Goal: Information Seeking & Learning: Learn about a topic

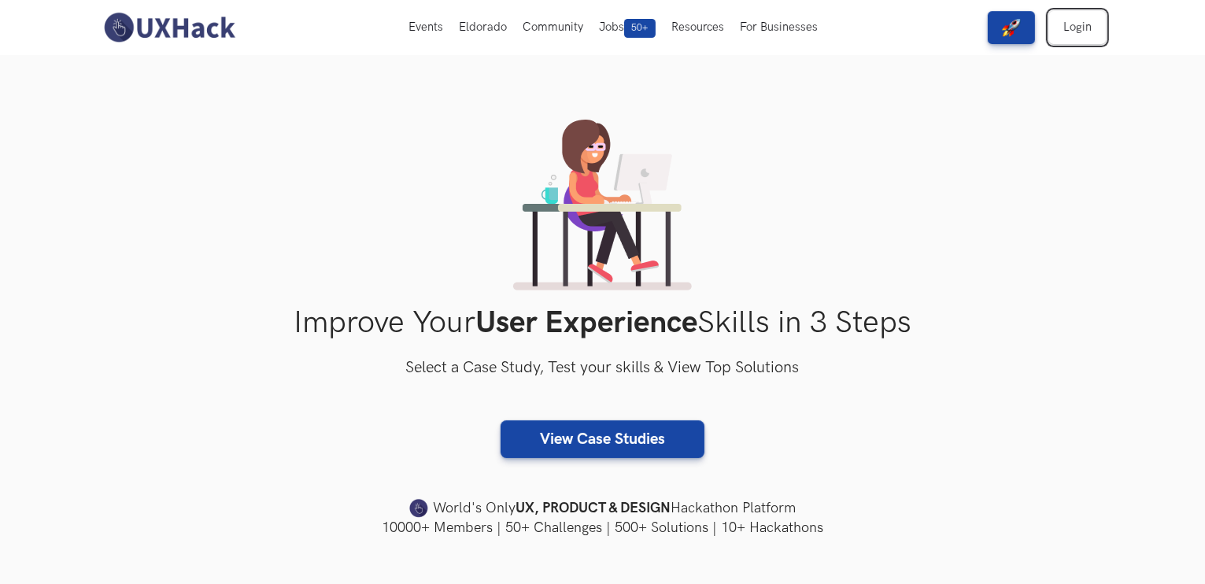
click at [1075, 28] on link "Login" at bounding box center [1077, 27] width 57 height 33
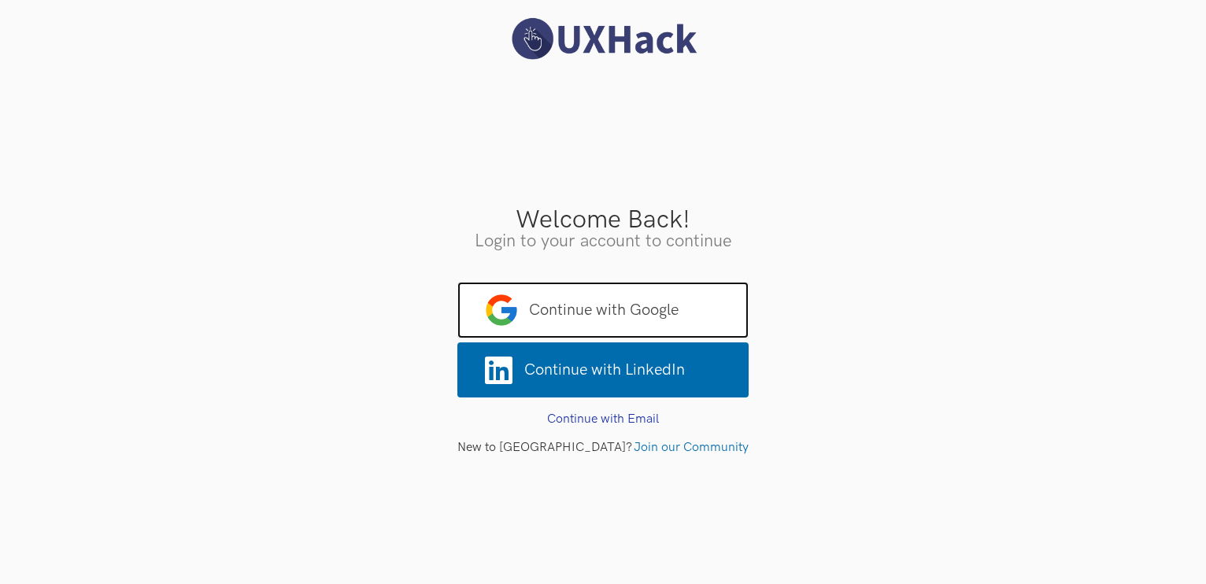
click at [625, 318] on span "Continue with Google" at bounding box center [602, 310] width 291 height 57
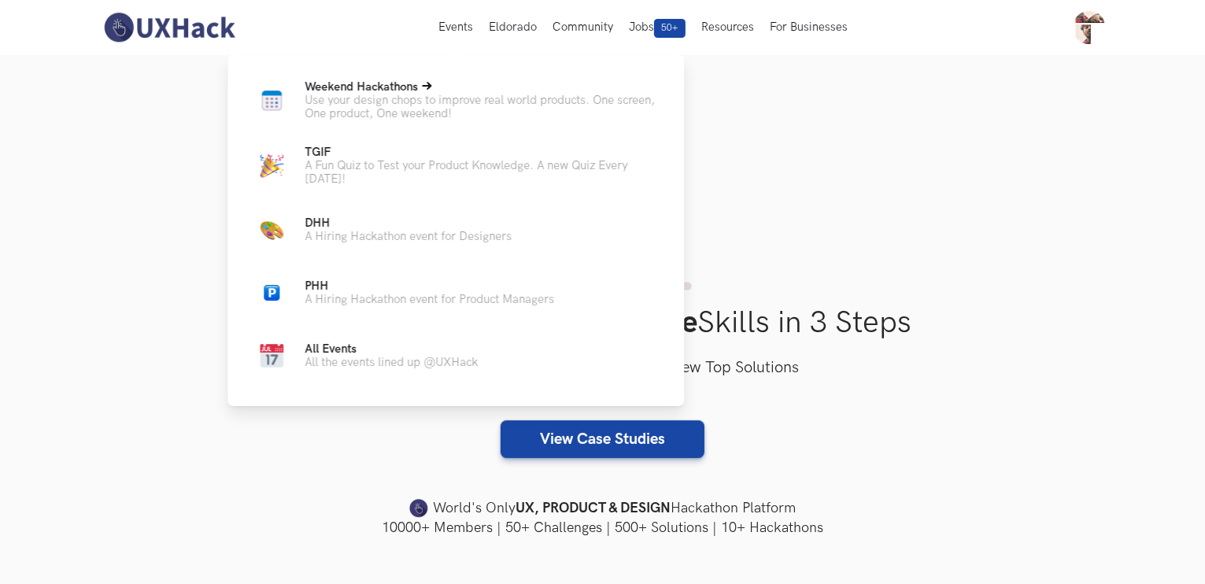
click at [416, 106] on p "Use your design chops to improve real world products. One screen, One product, …" at bounding box center [482, 107] width 354 height 27
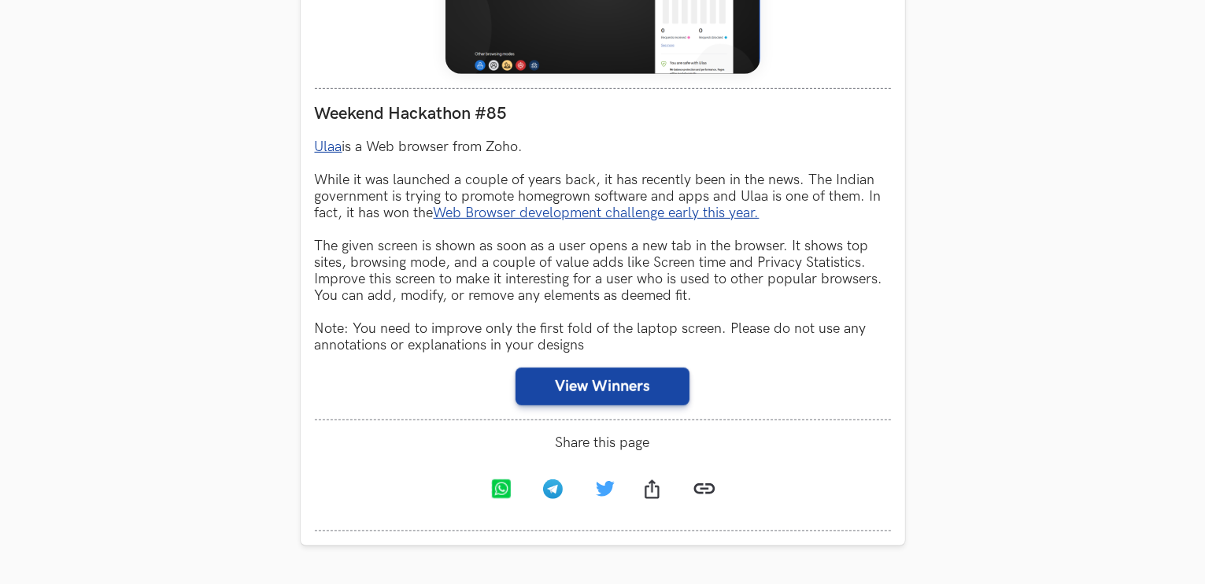
scroll to position [850, 0]
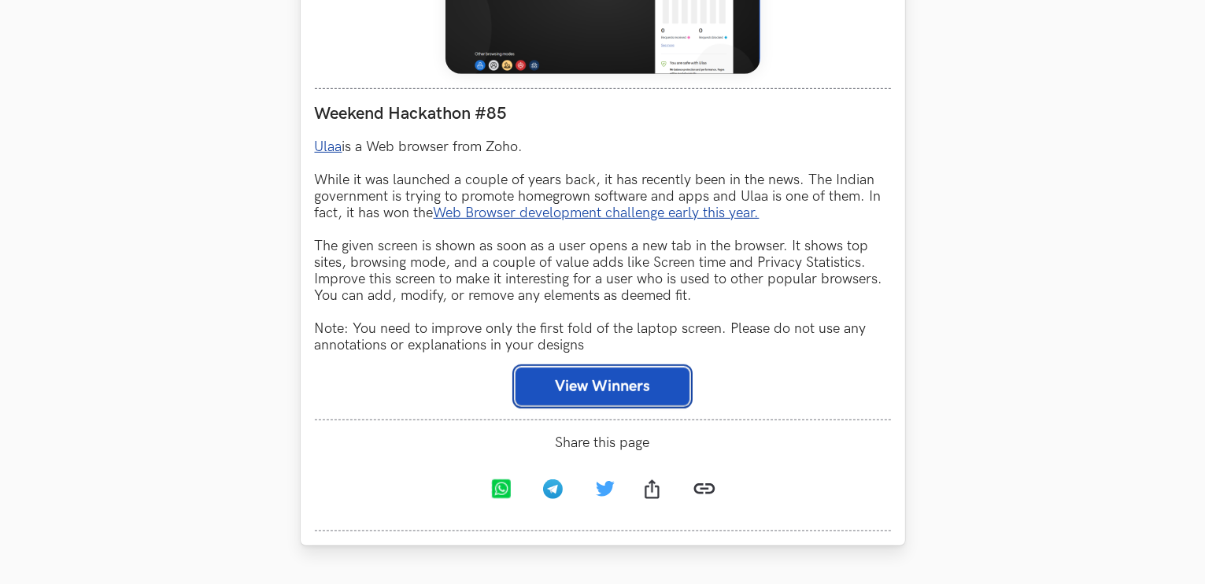
click at [590, 391] on button "View Winners" at bounding box center [603, 387] width 174 height 38
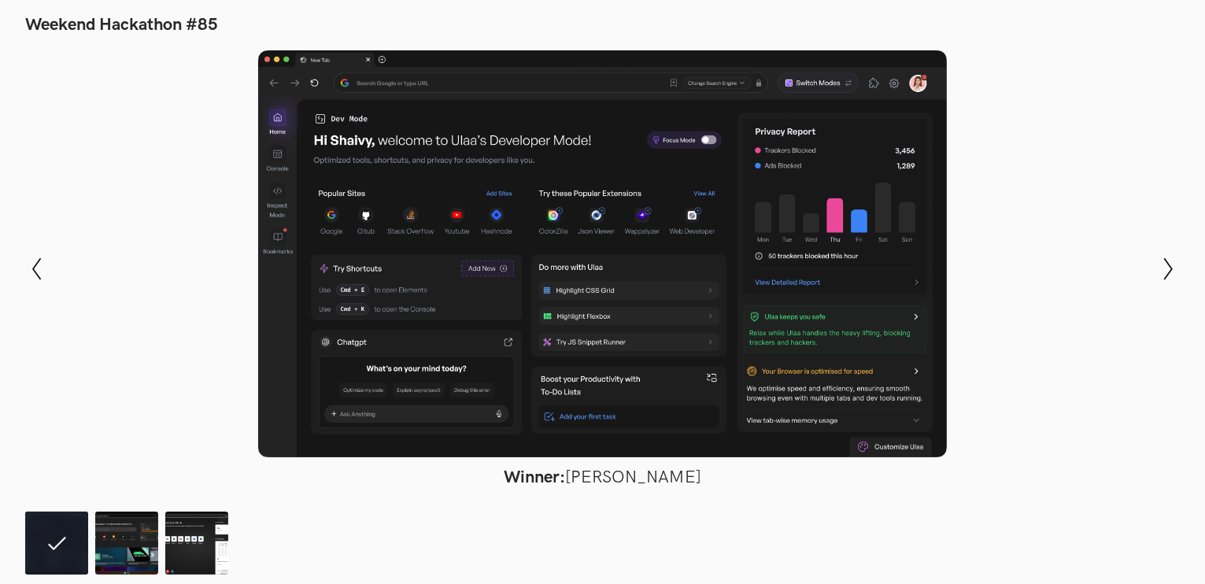
scroll to position [904, 0]
click at [139, 539] on img at bounding box center [126, 543] width 63 height 63
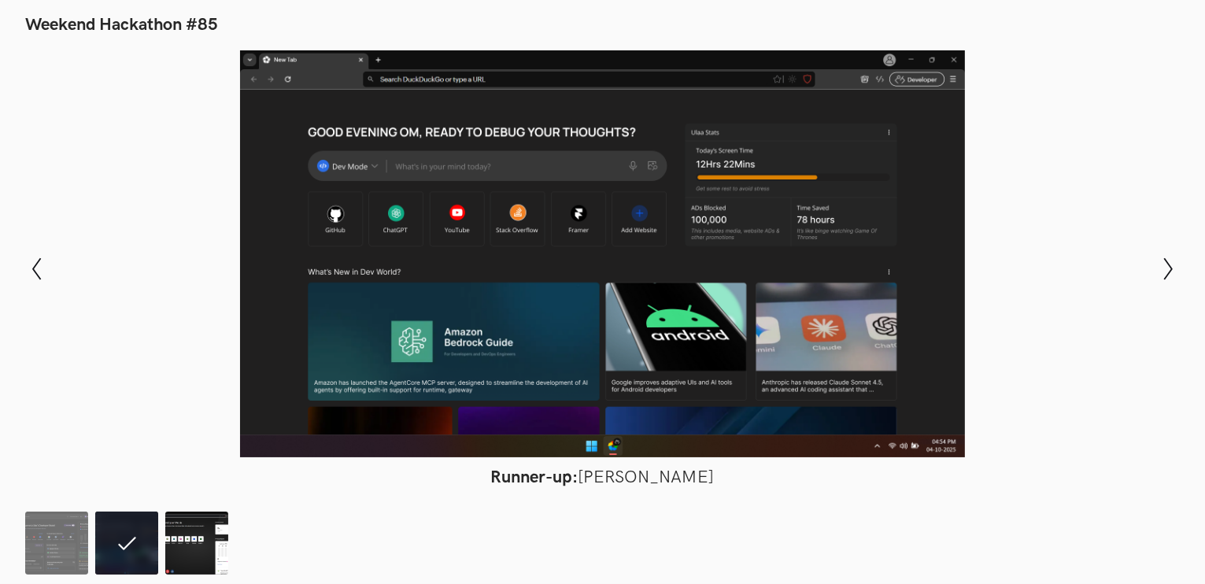
click at [165, 542] on img at bounding box center [196, 543] width 63 height 63
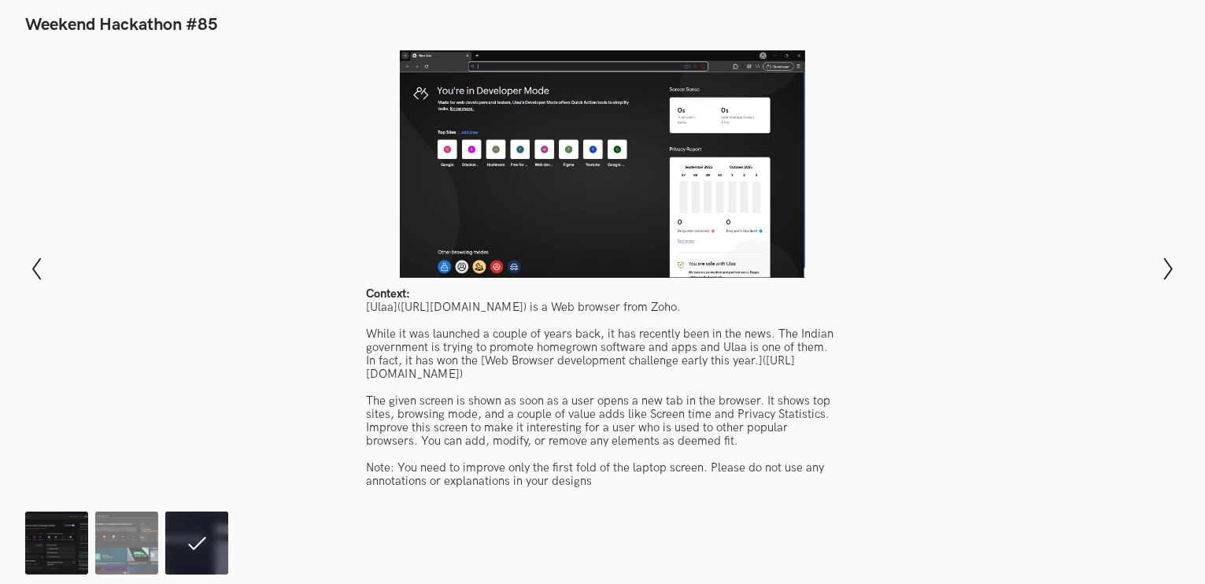
click at [69, 530] on img at bounding box center [56, 543] width 63 height 63
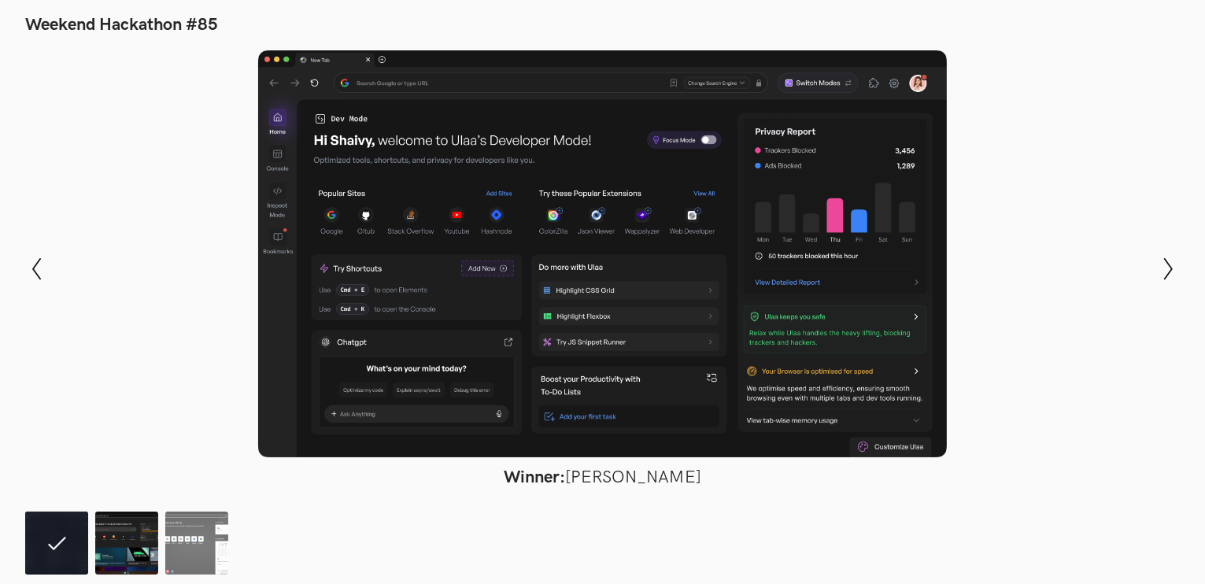
click at [101, 544] on img at bounding box center [126, 543] width 63 height 63
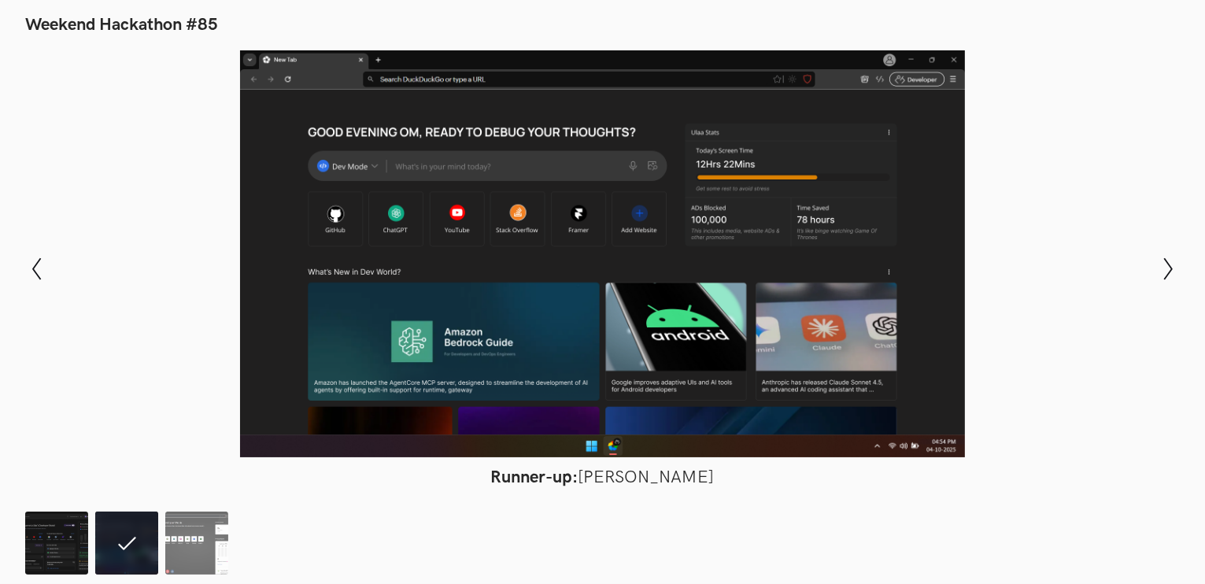
click at [59, 533] on img at bounding box center [56, 543] width 63 height 63
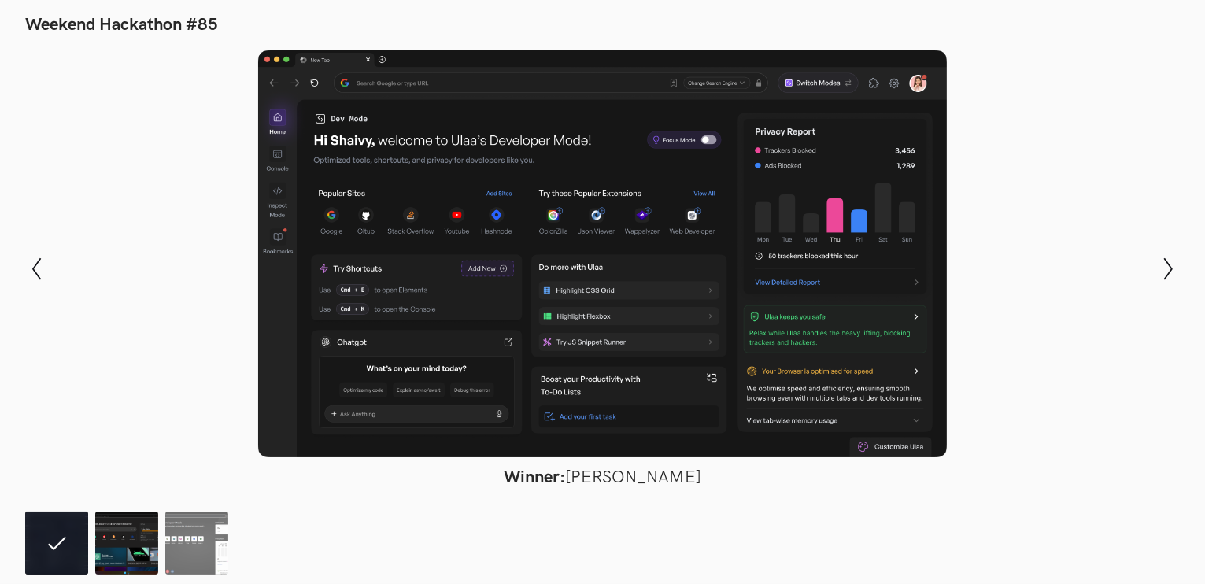
click at [106, 543] on img at bounding box center [126, 543] width 63 height 63
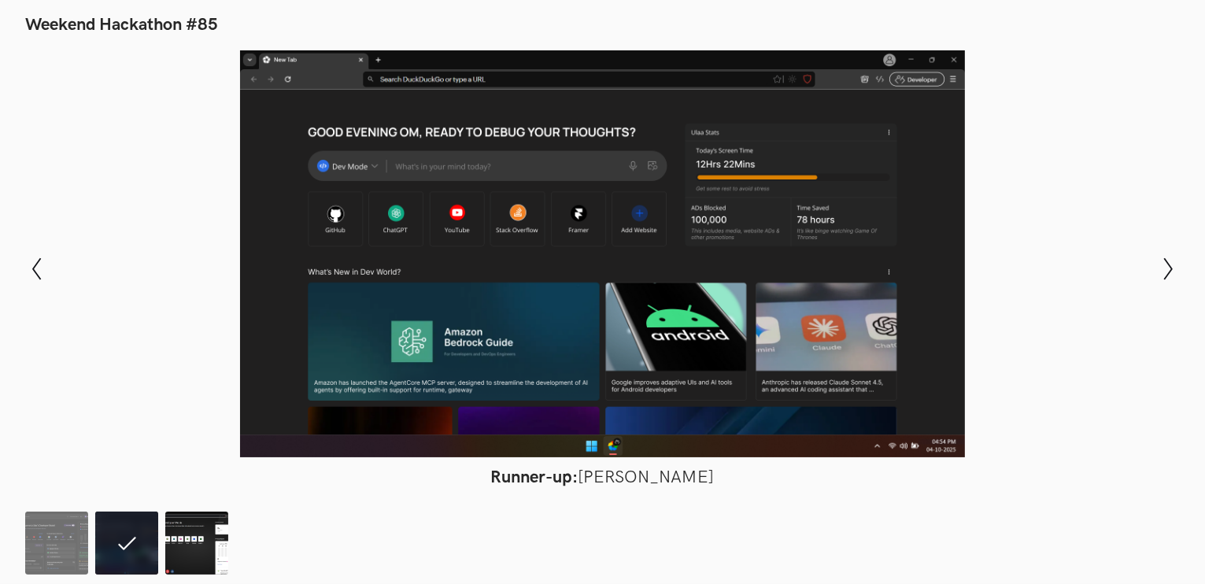
click at [179, 557] on img at bounding box center [196, 543] width 63 height 63
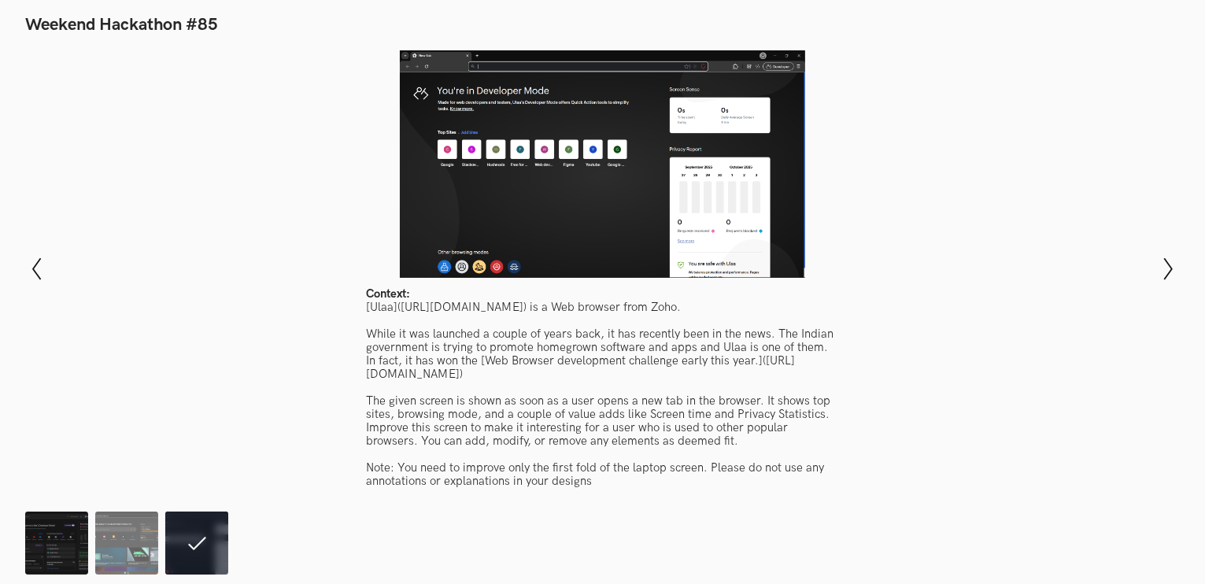
click at [62, 548] on img at bounding box center [56, 543] width 63 height 63
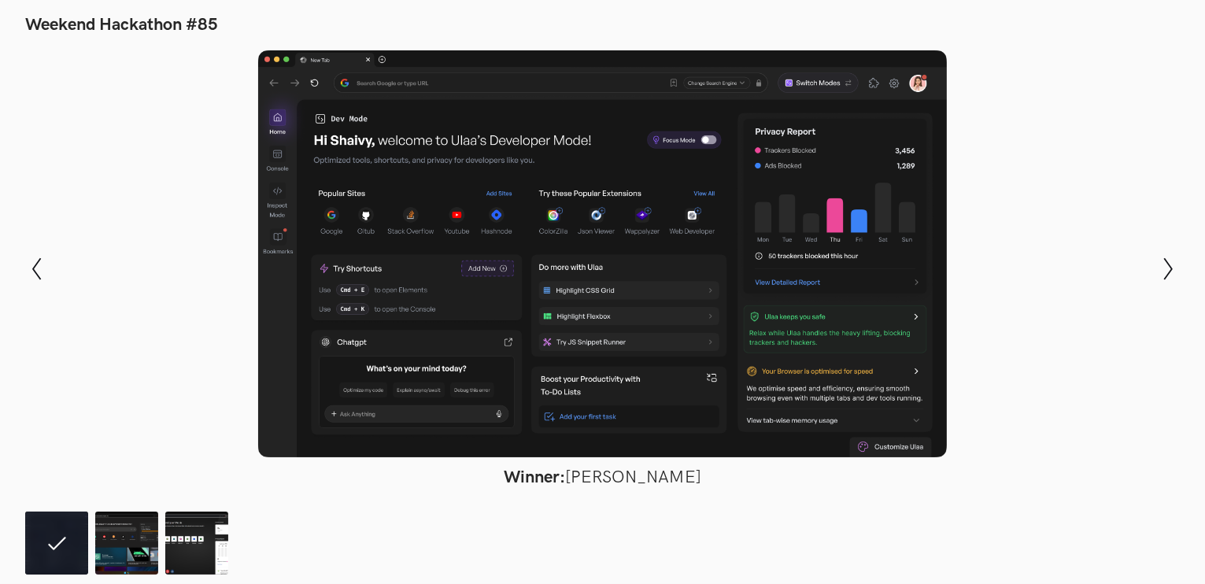
click at [76, 251] on div at bounding box center [602, 253] width 1090 height 407
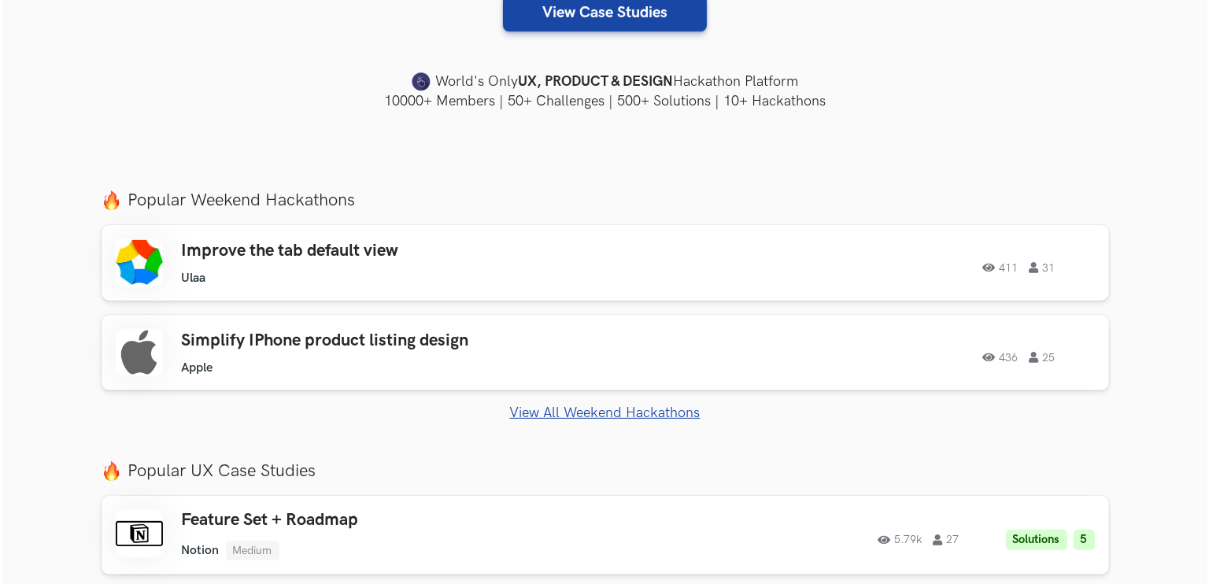
scroll to position [427, 0]
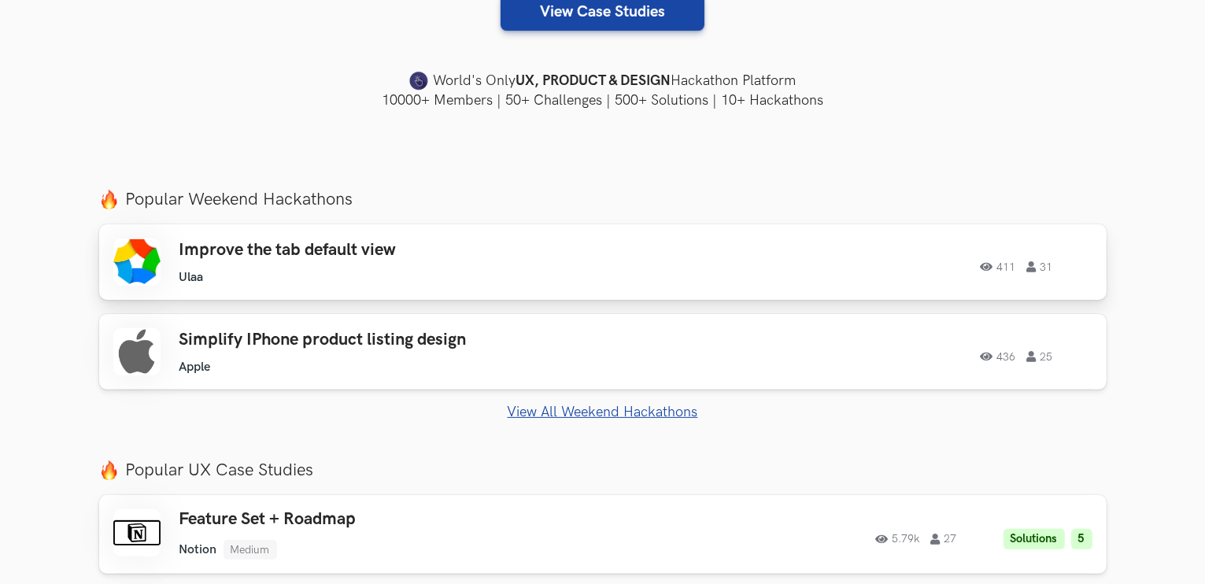
click at [302, 262] on div "Improve the tab default view Ulaa Ulaa 411 31" at bounding box center [402, 262] width 447 height 45
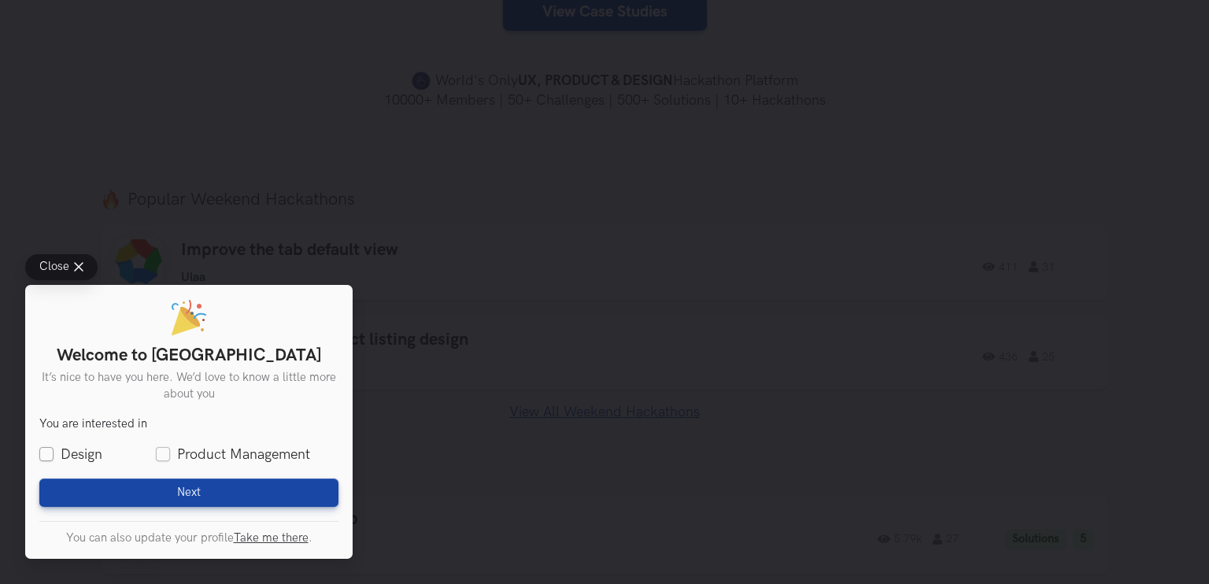
click at [72, 450] on label "Design" at bounding box center [70, 455] width 63 height 20
click at [54, 450] on input "Design" at bounding box center [46, 455] width 14 height 14
checkbox input "true"
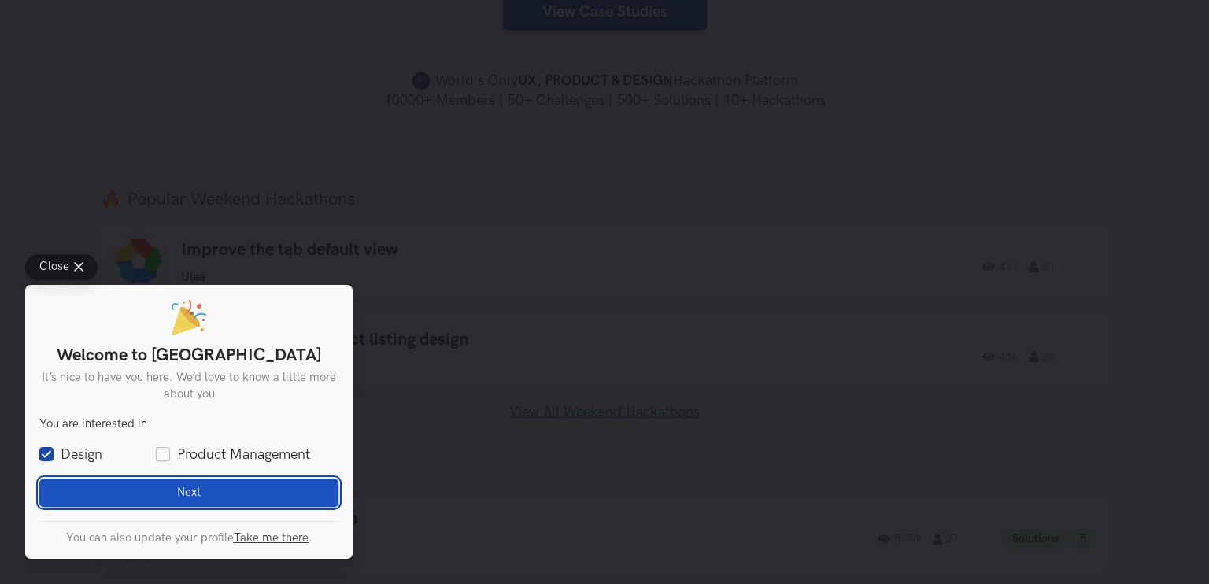
click at [164, 490] on button "Next Loading" at bounding box center [188, 493] width 299 height 28
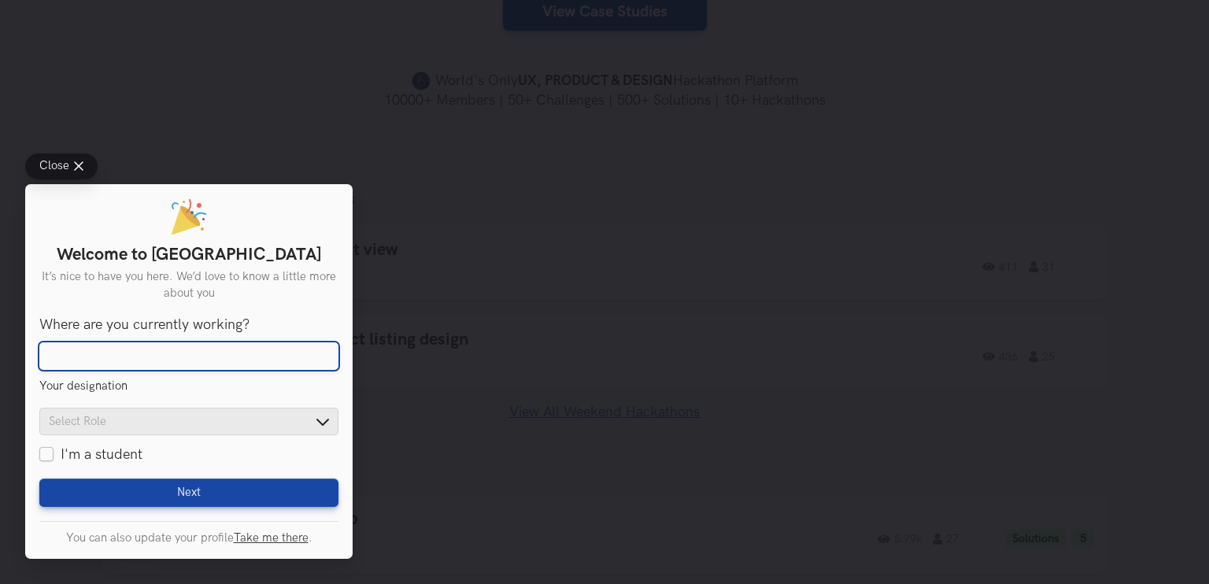
click at [209, 356] on input "Where are you currently working?" at bounding box center [188, 356] width 299 height 28
type input "chennai"
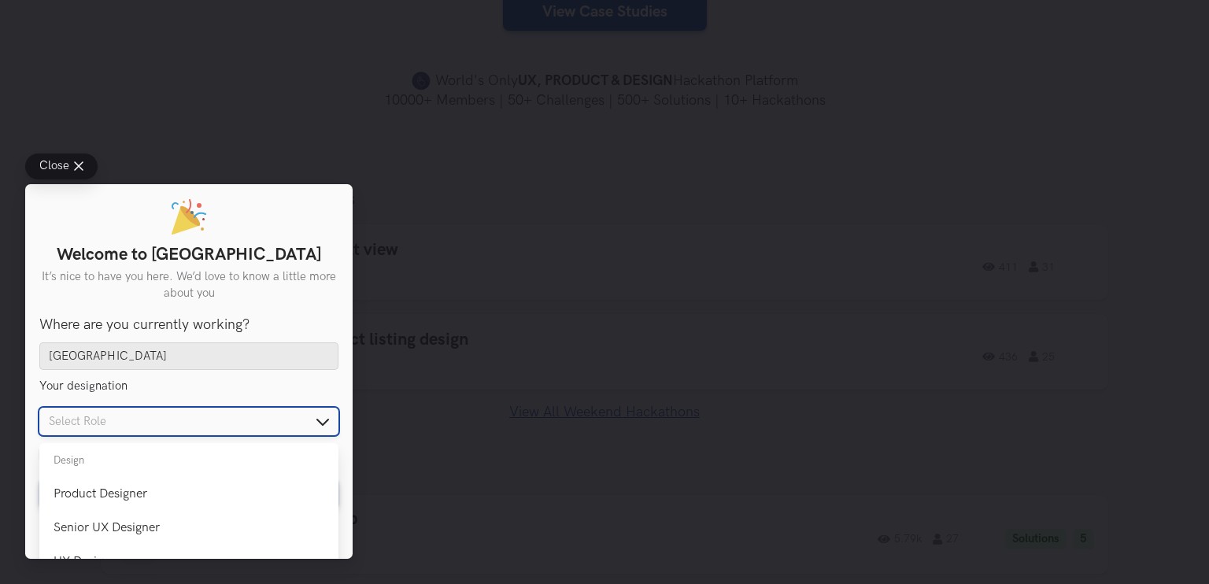
click at [284, 420] on input "text" at bounding box center [188, 422] width 299 height 28
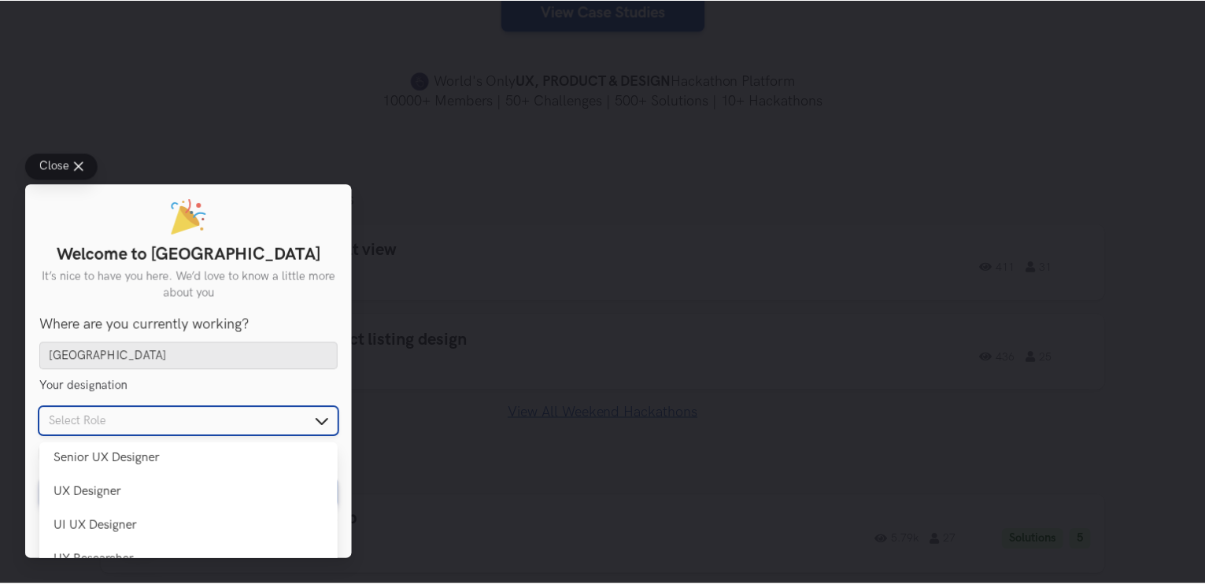
scroll to position [94, 0]
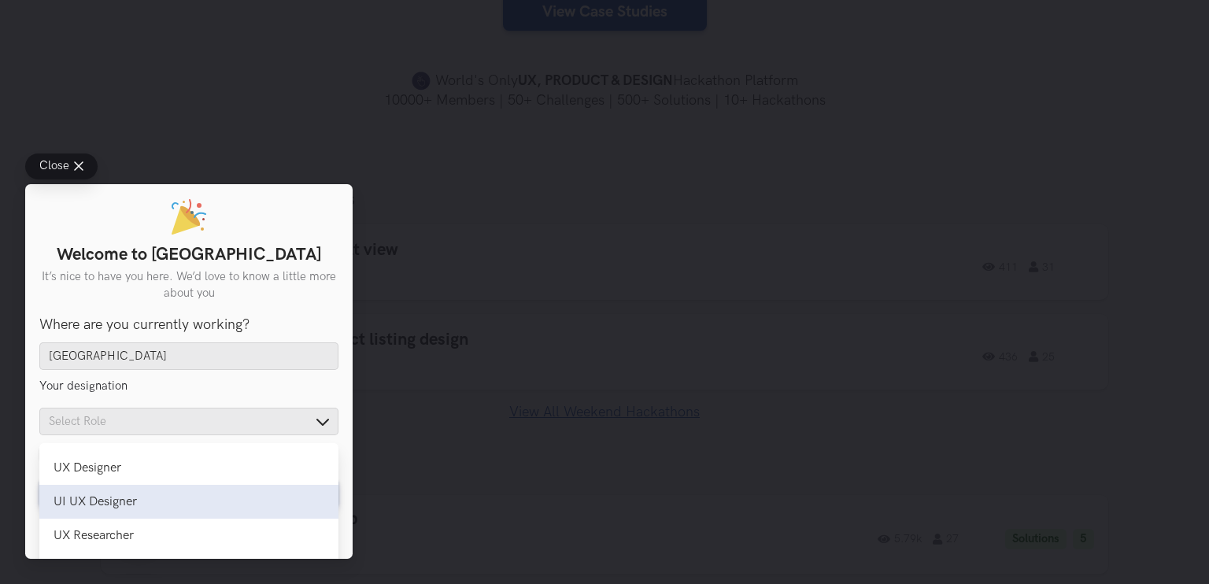
click at [140, 501] on div "UI UX Designer" at bounding box center [189, 501] width 271 height 15
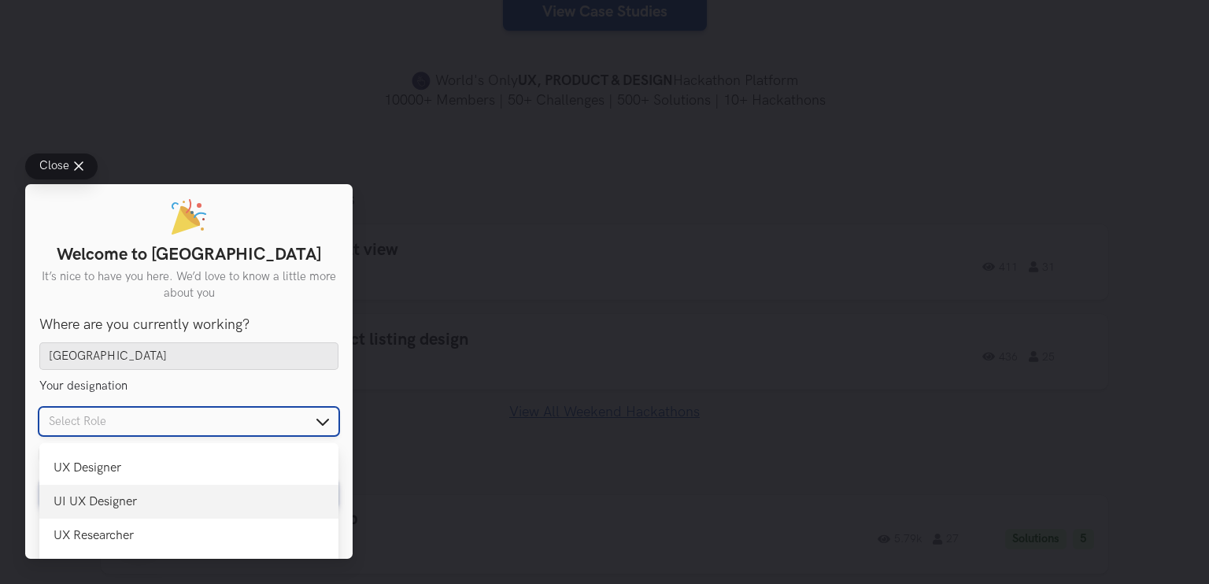
type input "UI UX Designer"
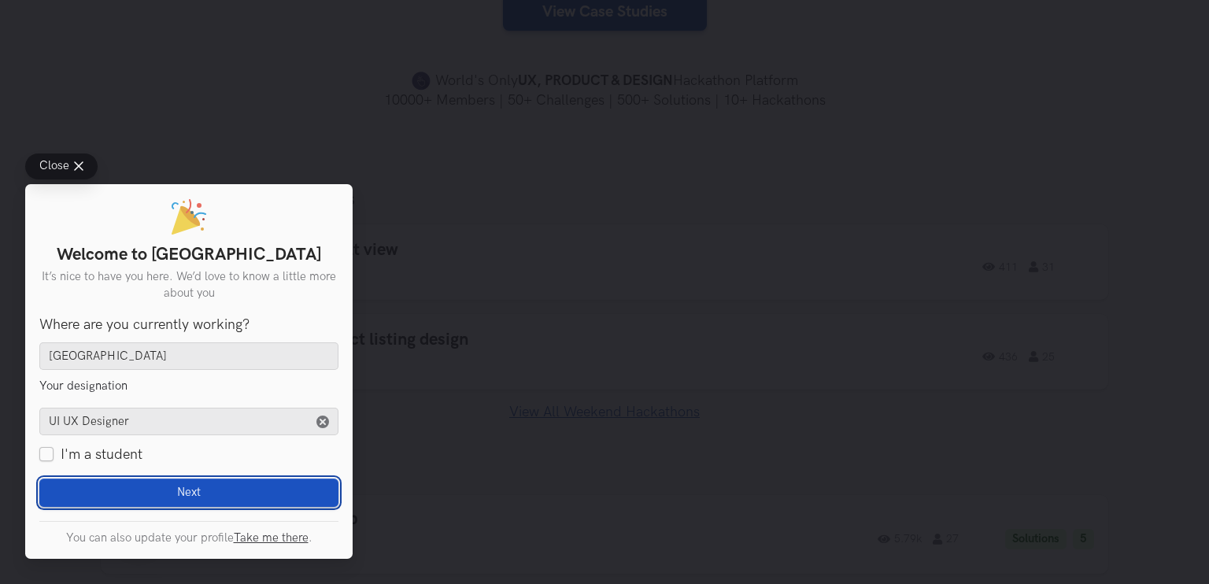
click at [157, 499] on button "Next Loading" at bounding box center [188, 493] width 299 height 28
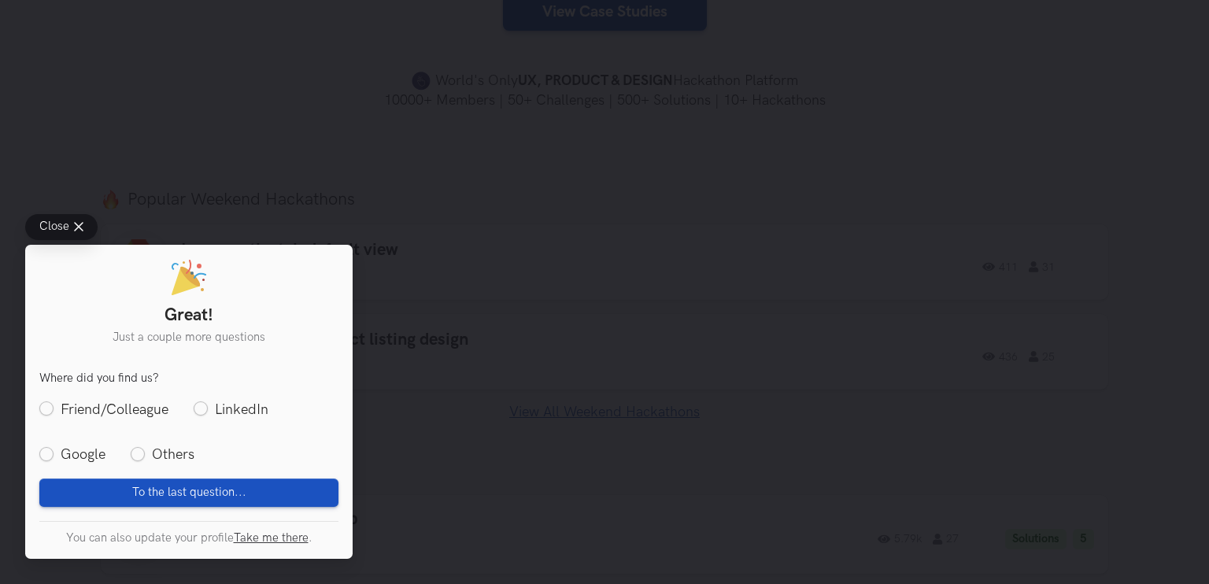
drag, startPoint x: 157, startPoint y: 445, endPoint x: 184, endPoint y: 490, distance: 53.3
click at [184, 490] on form "You are interested in Design Product Management Where are you currently working…" at bounding box center [188, 439] width 299 height 135
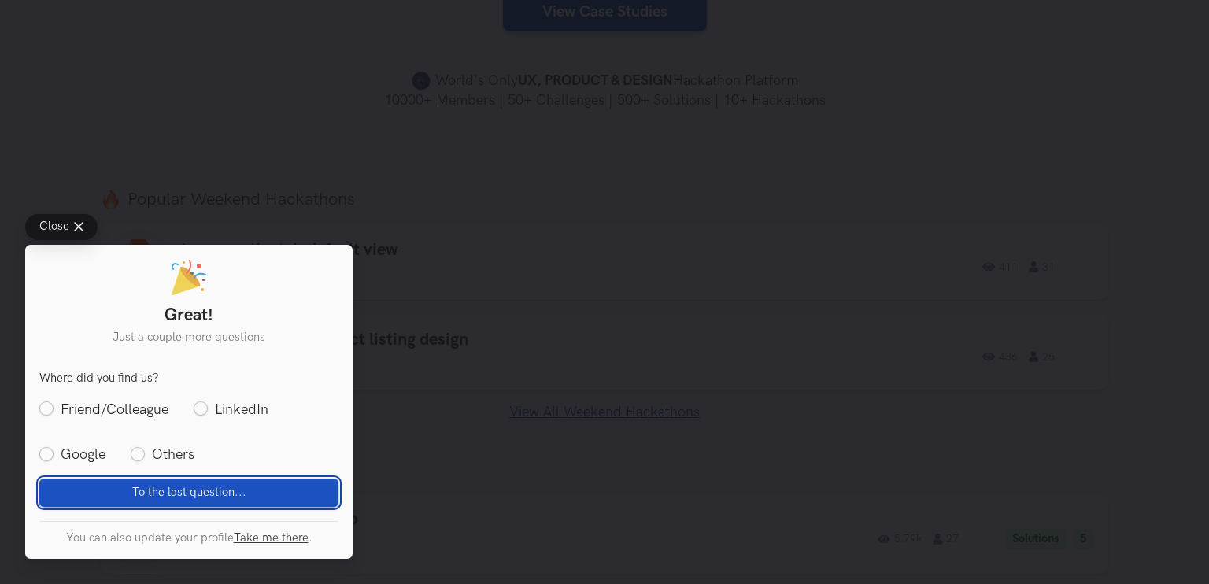
click at [184, 490] on span "To the last question..." at bounding box center [189, 493] width 114 height 14
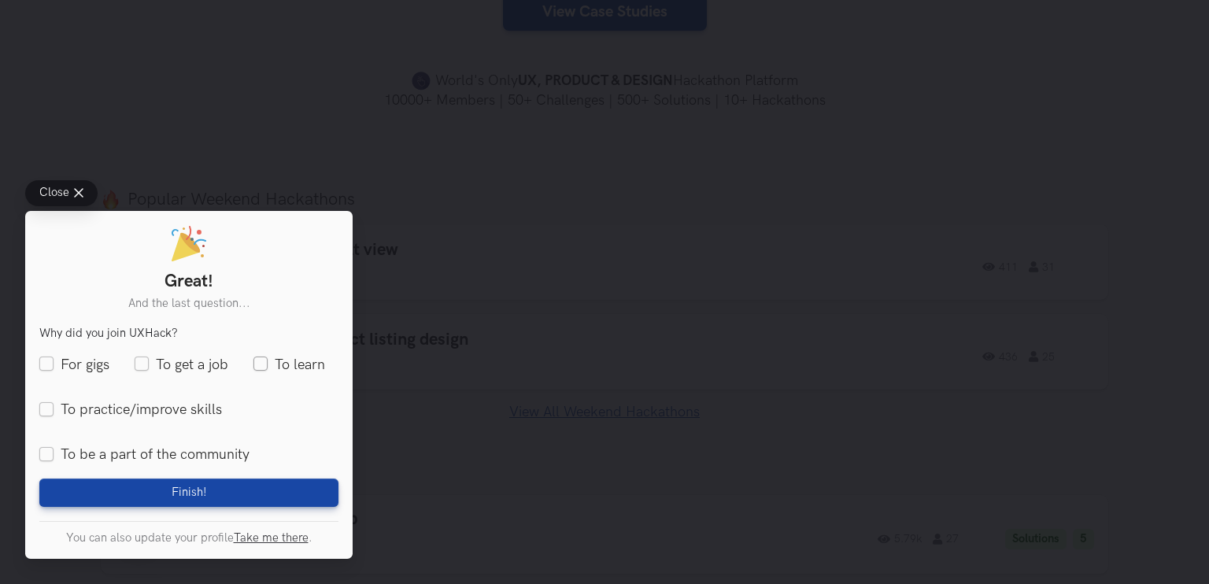
click at [265, 368] on label "To learn" at bounding box center [289, 365] width 72 height 20
click at [265, 368] on input "To learn" at bounding box center [260, 364] width 14 height 14
checkbox input "true"
click at [46, 405] on label "To practice/improve skills" at bounding box center [130, 410] width 183 height 20
click at [46, 405] on input "To practice/improve skills" at bounding box center [46, 409] width 14 height 14
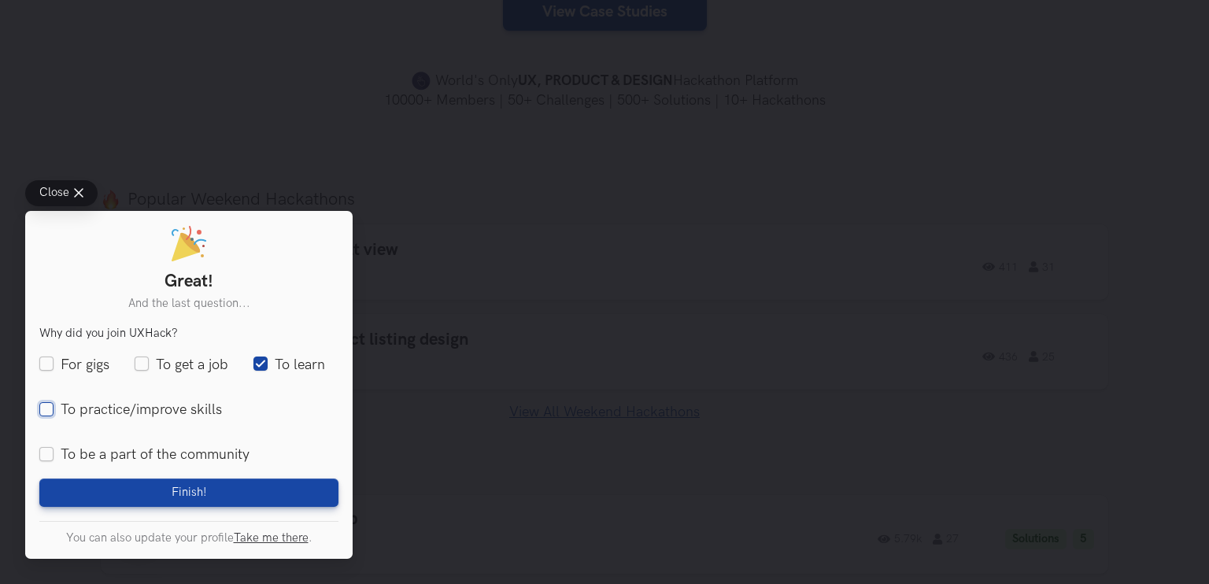
checkbox input "true"
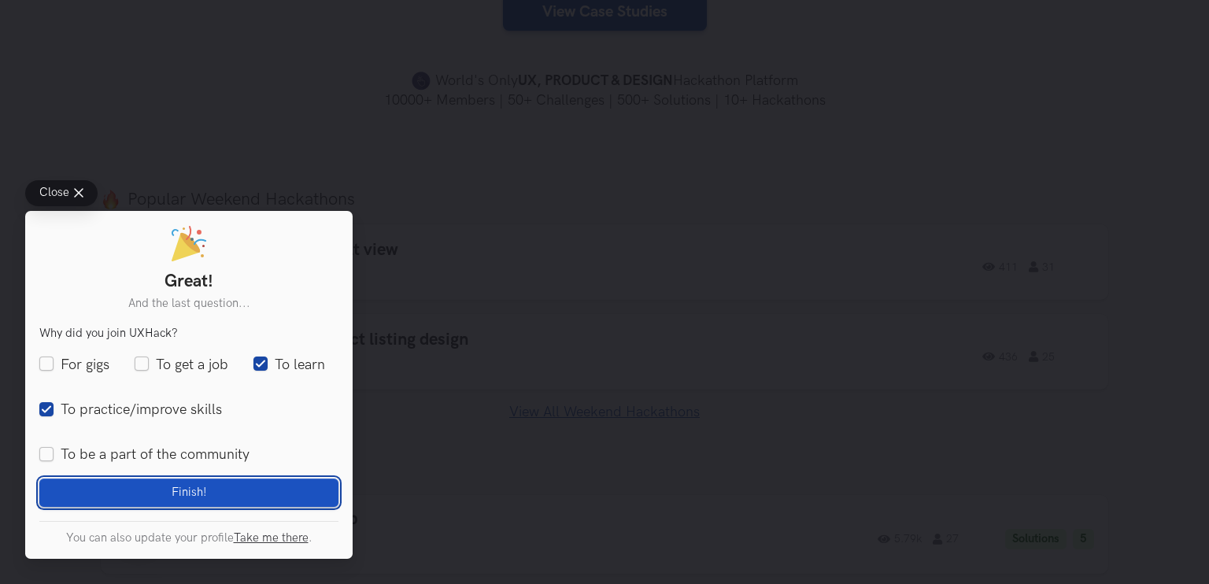
click at [132, 489] on button "Finish! Loading" at bounding box center [188, 493] width 299 height 28
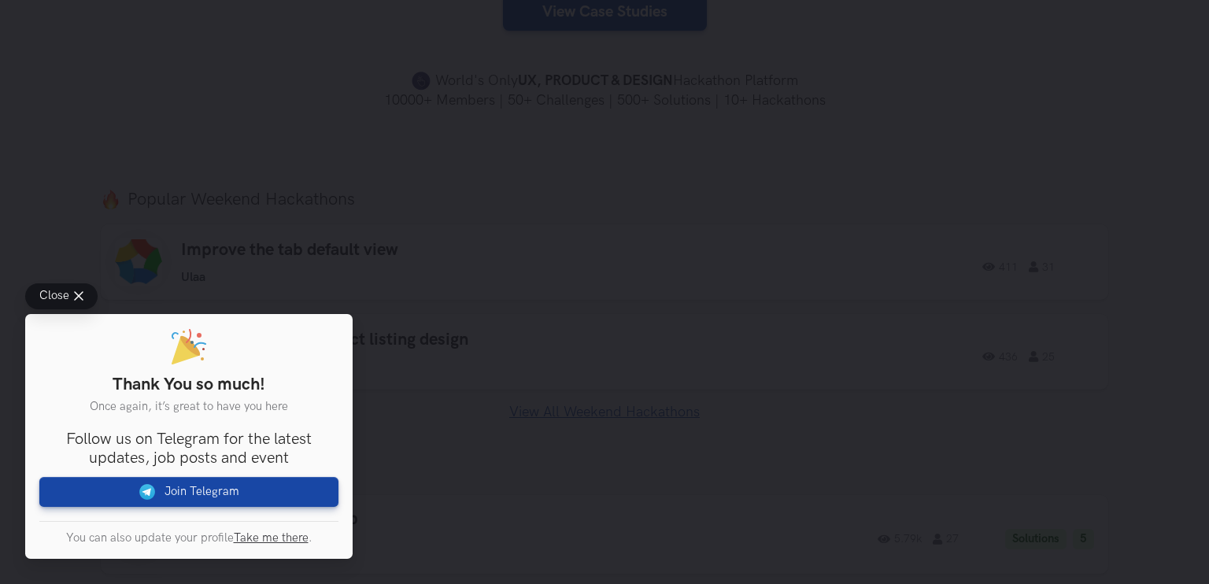
click at [80, 298] on line at bounding box center [79, 297] width 8 height 8
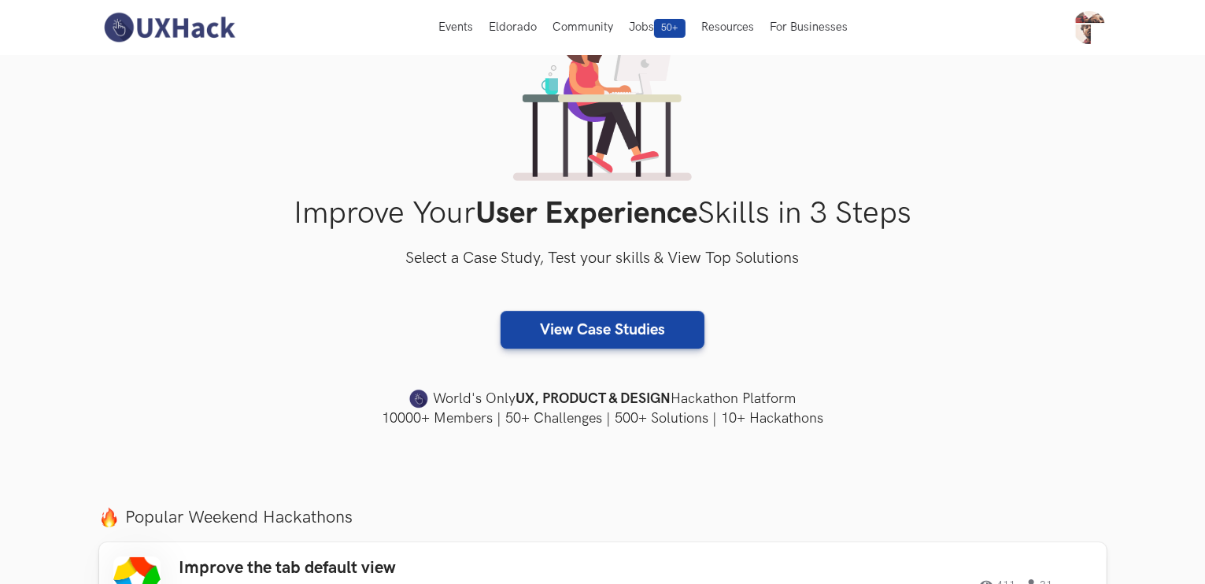
scroll to position [0, 0]
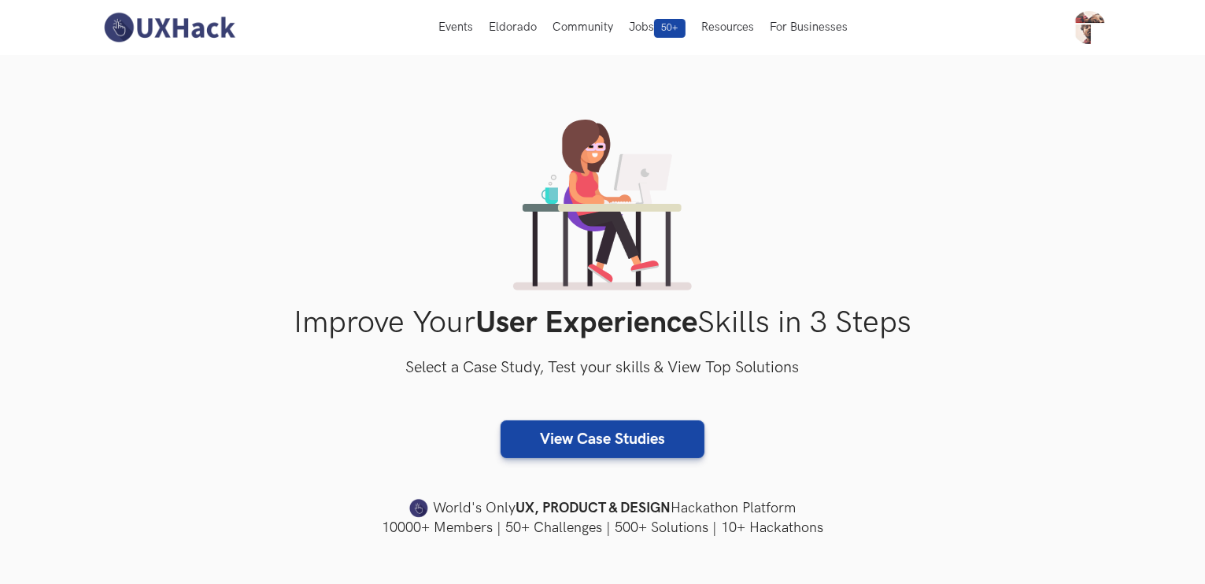
click at [193, 28] on img at bounding box center [169, 27] width 140 height 33
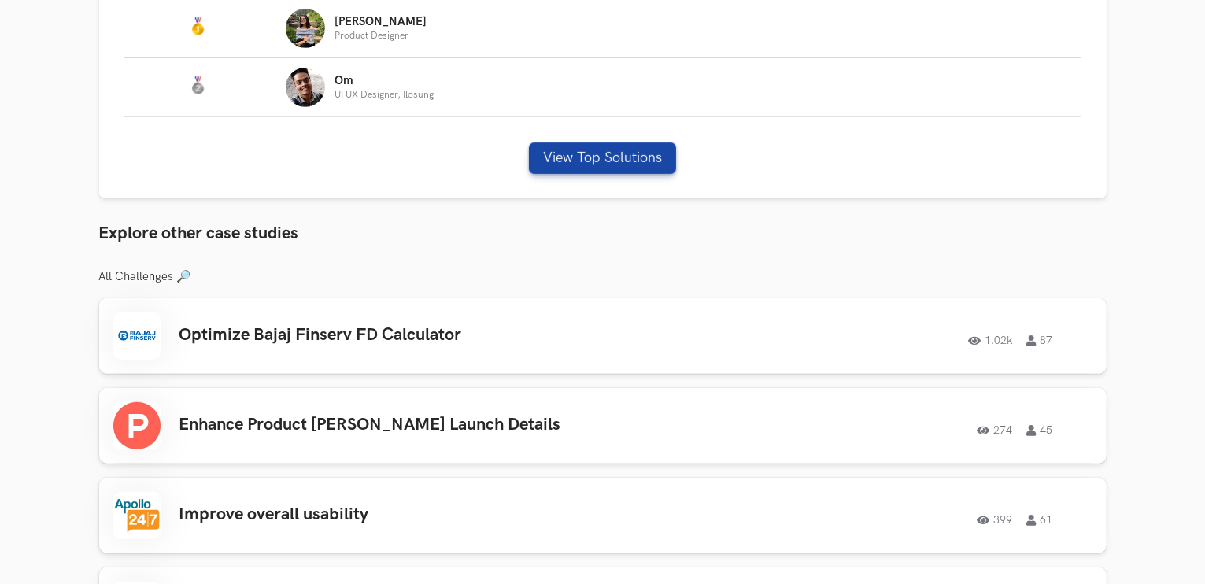
scroll to position [756, 0]
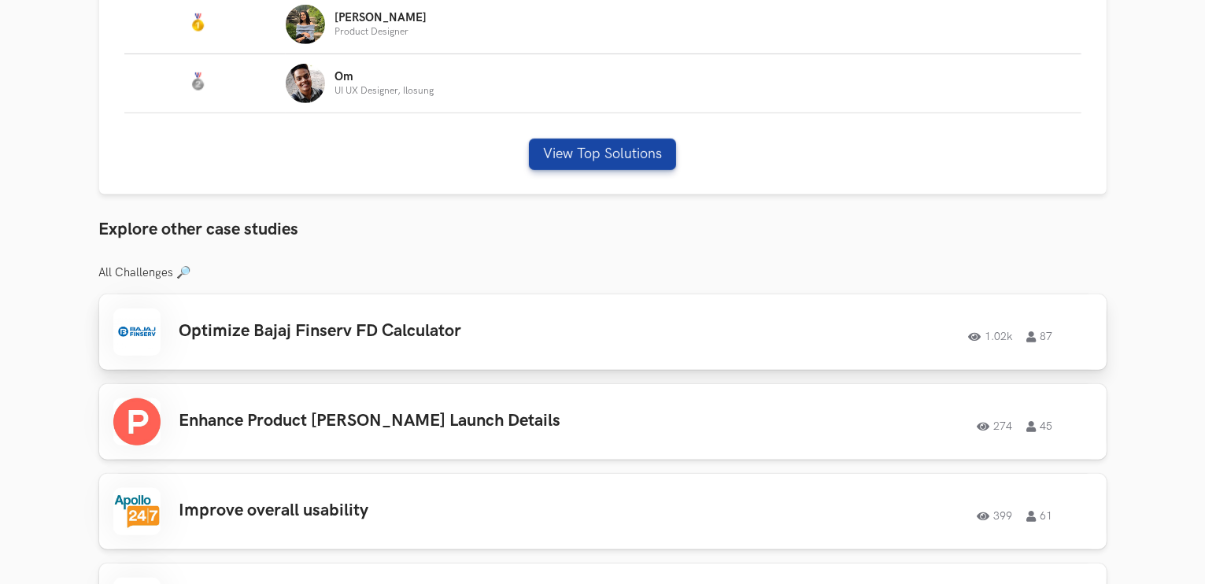
click at [390, 350] on div "Optimize Bajaj Finserv FD Calculator 1.02k 87 1.02k 87" at bounding box center [602, 332] width 979 height 47
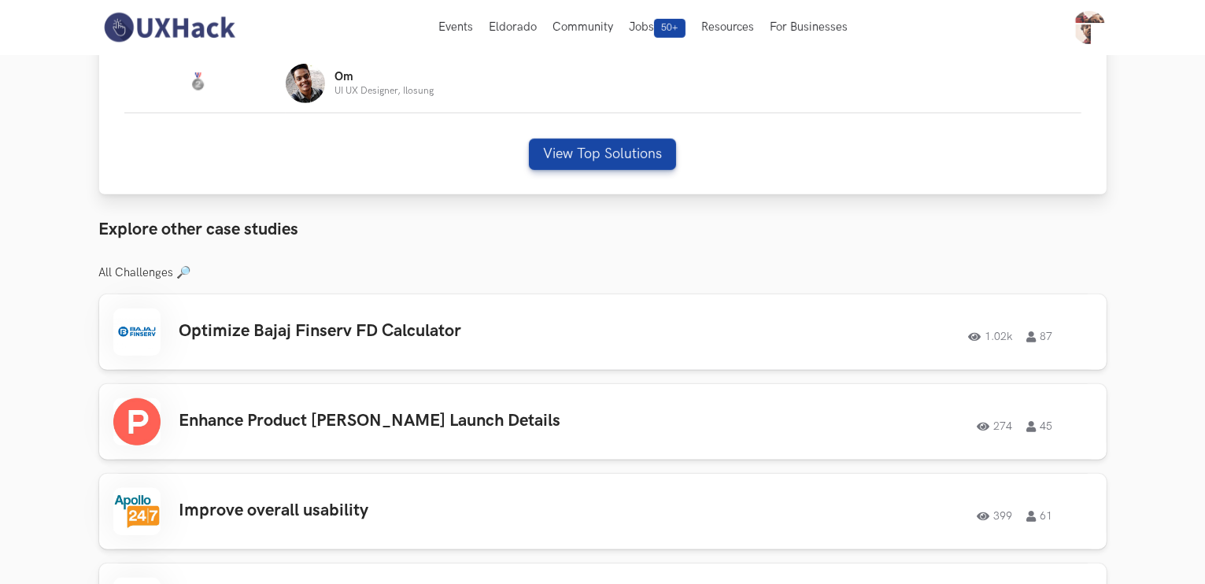
scroll to position [0, 0]
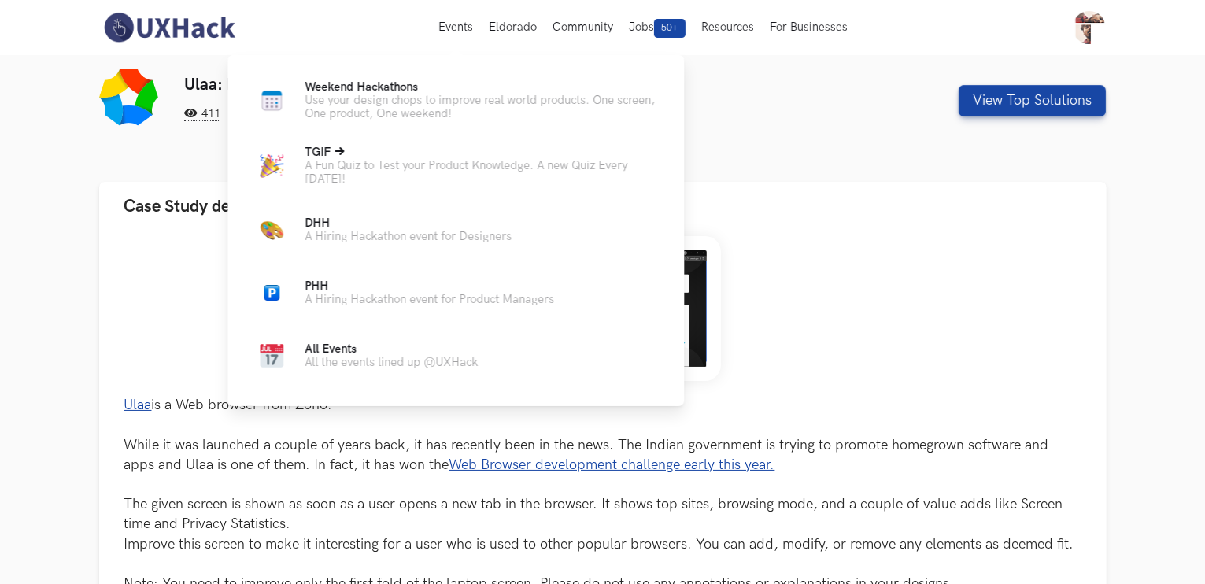
click at [450, 159] on p "TGIF Live" at bounding box center [482, 152] width 354 height 13
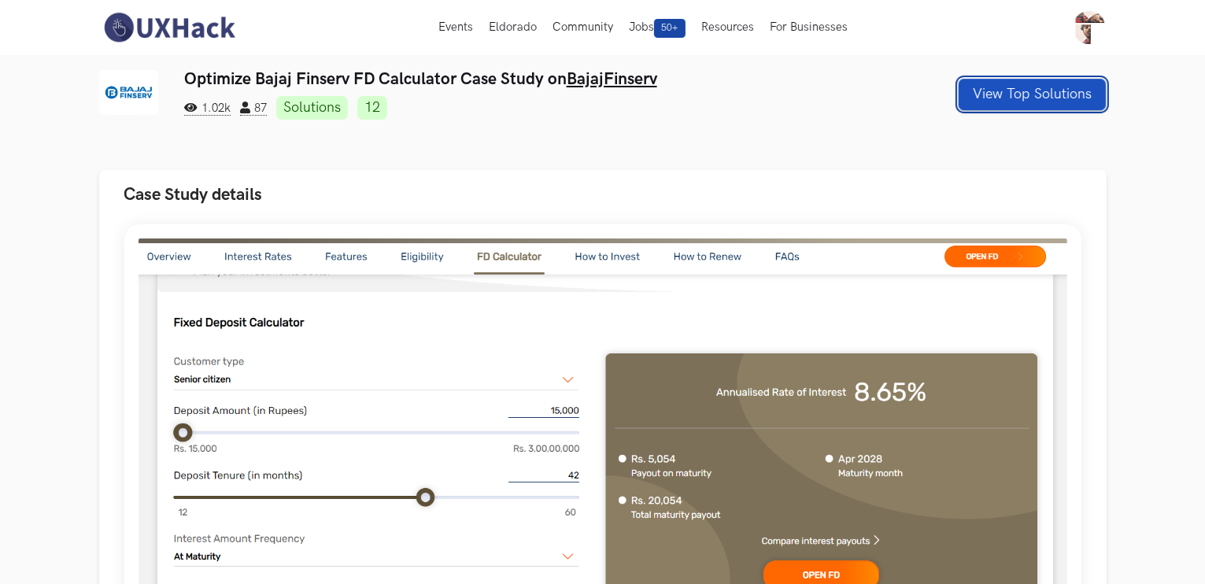
click at [1011, 94] on button "View Top Solutions" at bounding box center [1032, 94] width 147 height 31
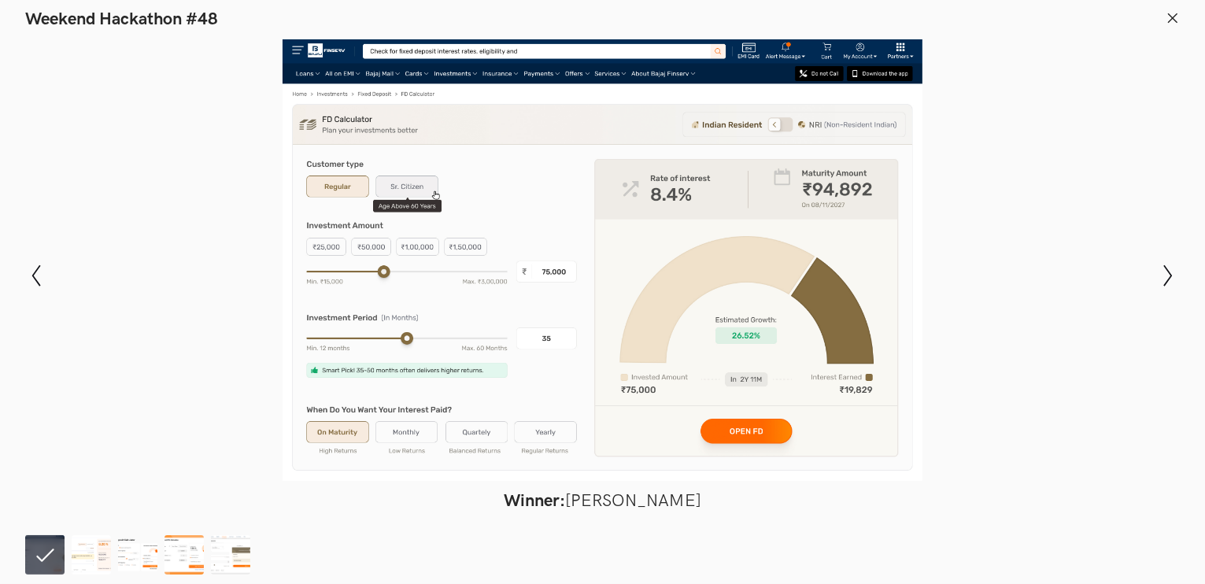
scroll to position [68, 0]
click at [1163, 268] on icon "Show next slide" at bounding box center [1168, 276] width 23 height 23
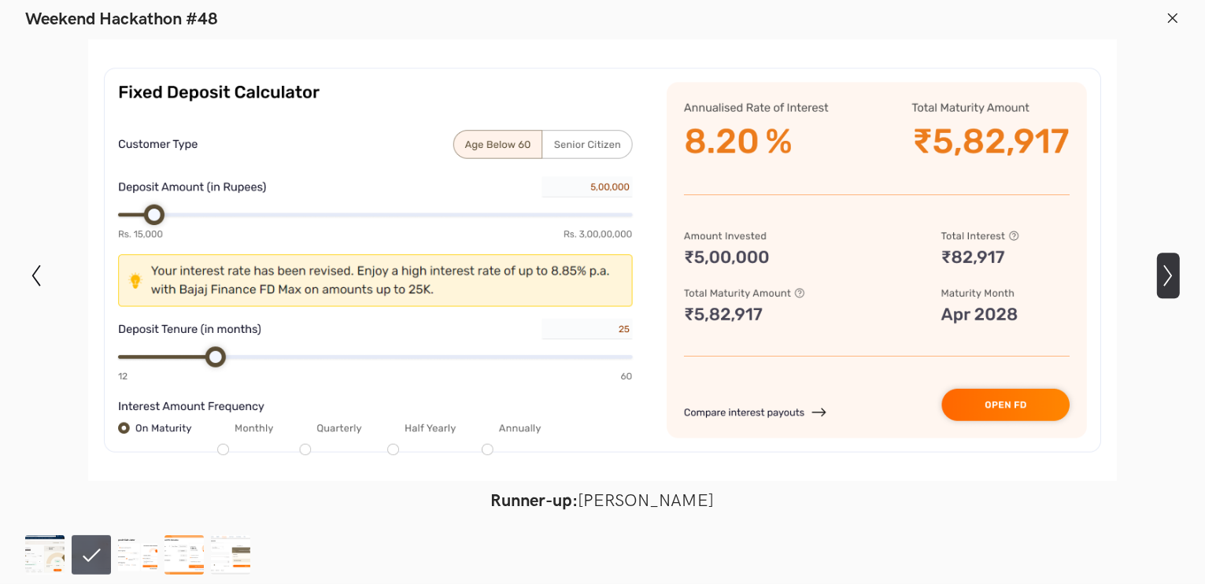
click at [1163, 268] on icon "Show next slide" at bounding box center [1168, 276] width 23 height 23
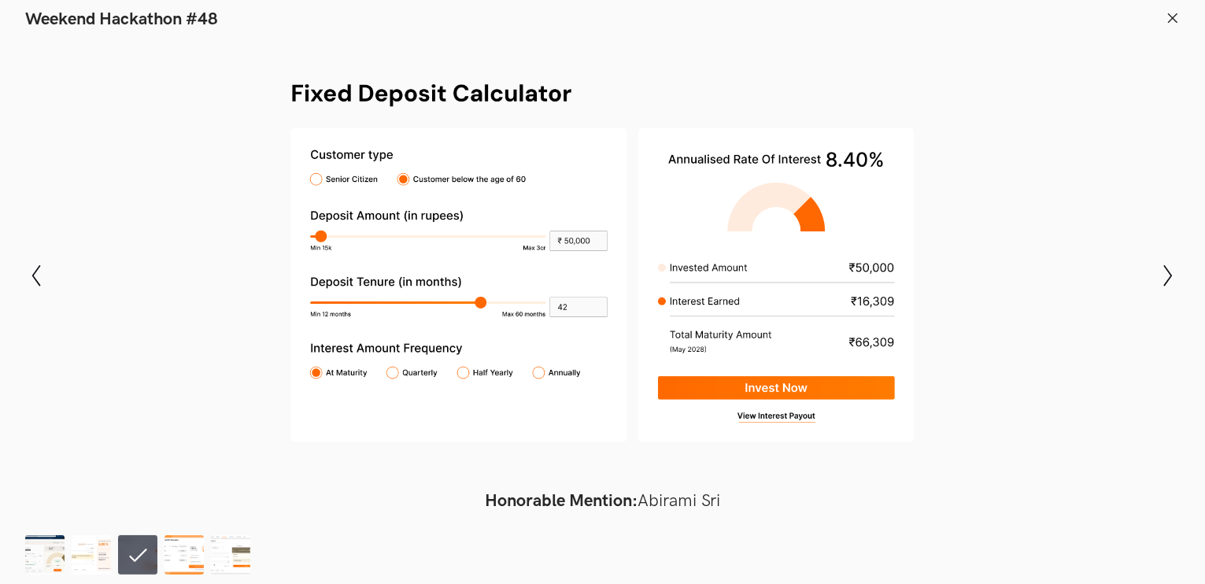
scroll to position [0, 0]
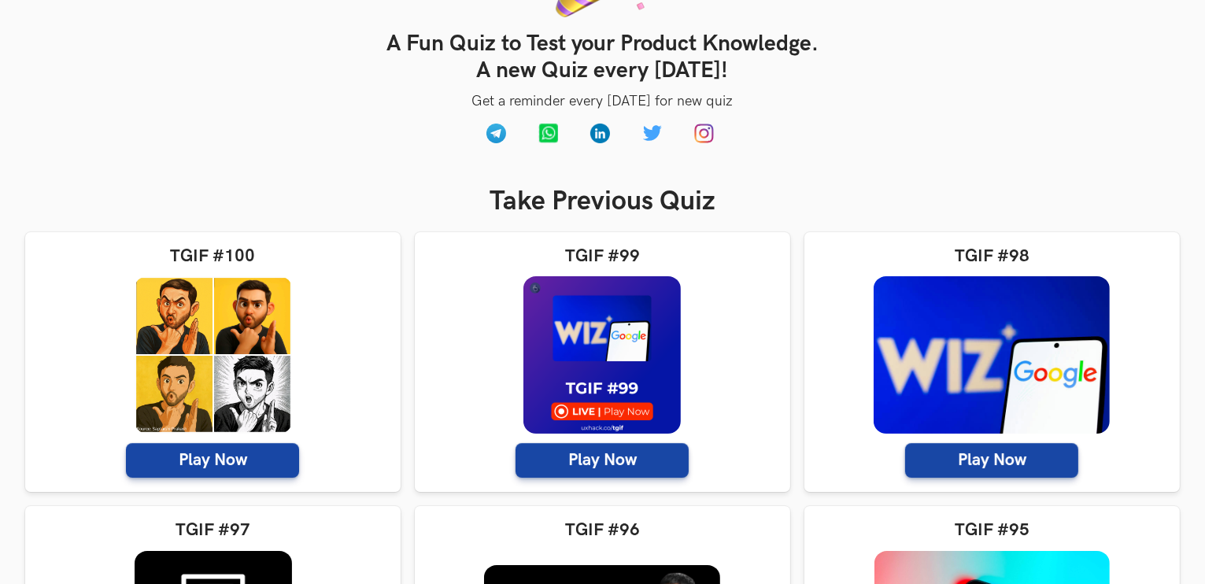
scroll to position [168, 0]
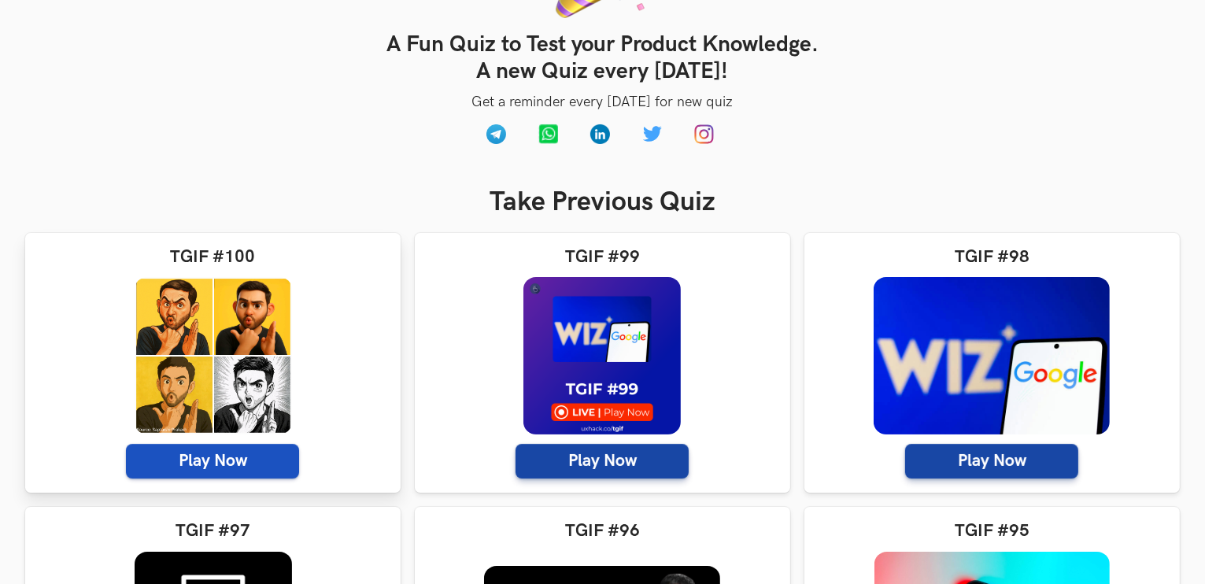
click at [225, 456] on span "Play Now" at bounding box center [212, 461] width 173 height 35
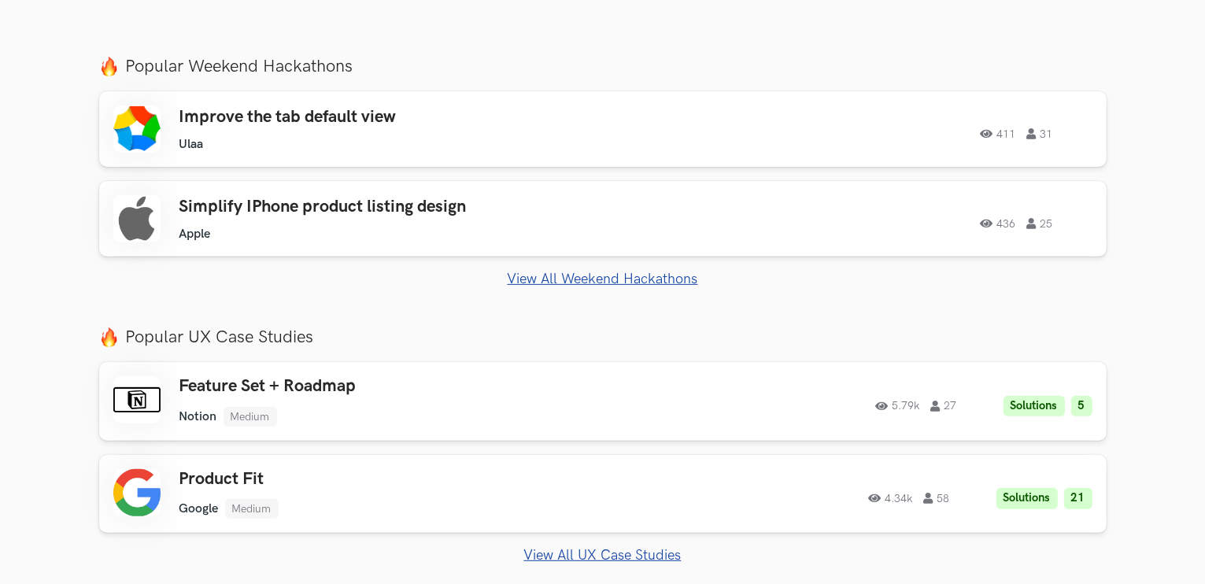
scroll to position [548, 0]
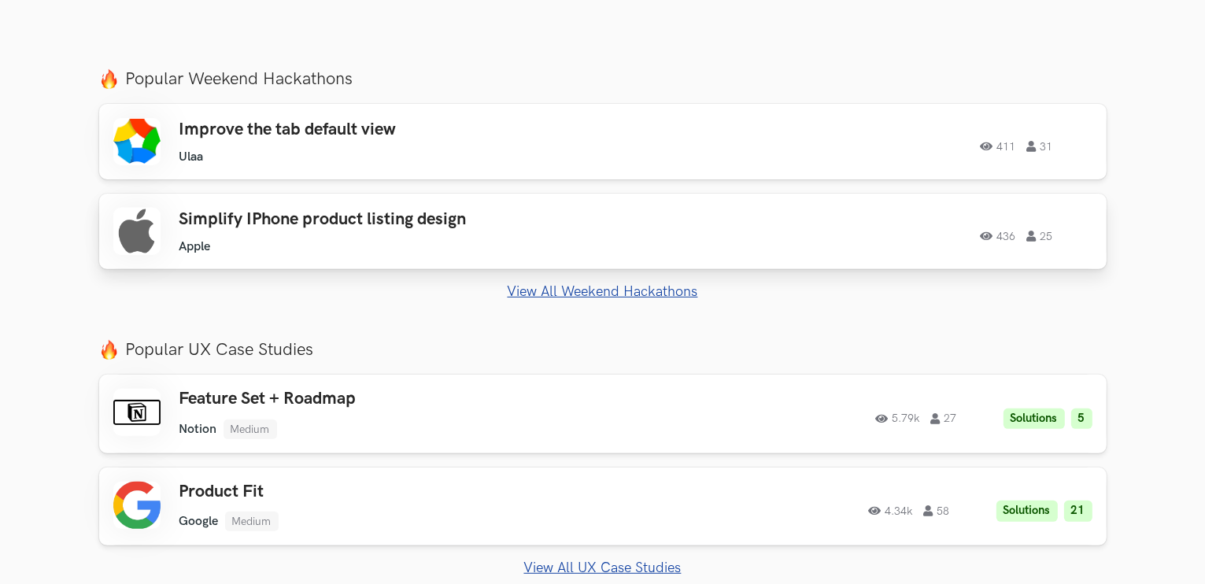
click at [530, 226] on h3 "Simplify IPhone product listing design" at bounding box center [402, 219] width 447 height 20
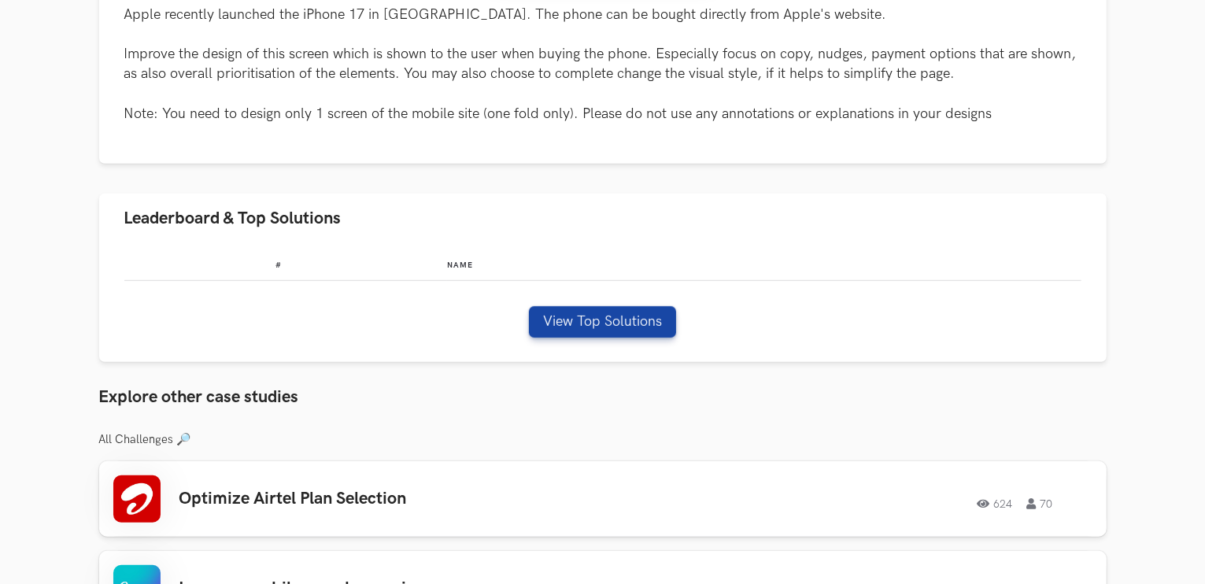
scroll to position [743, 0]
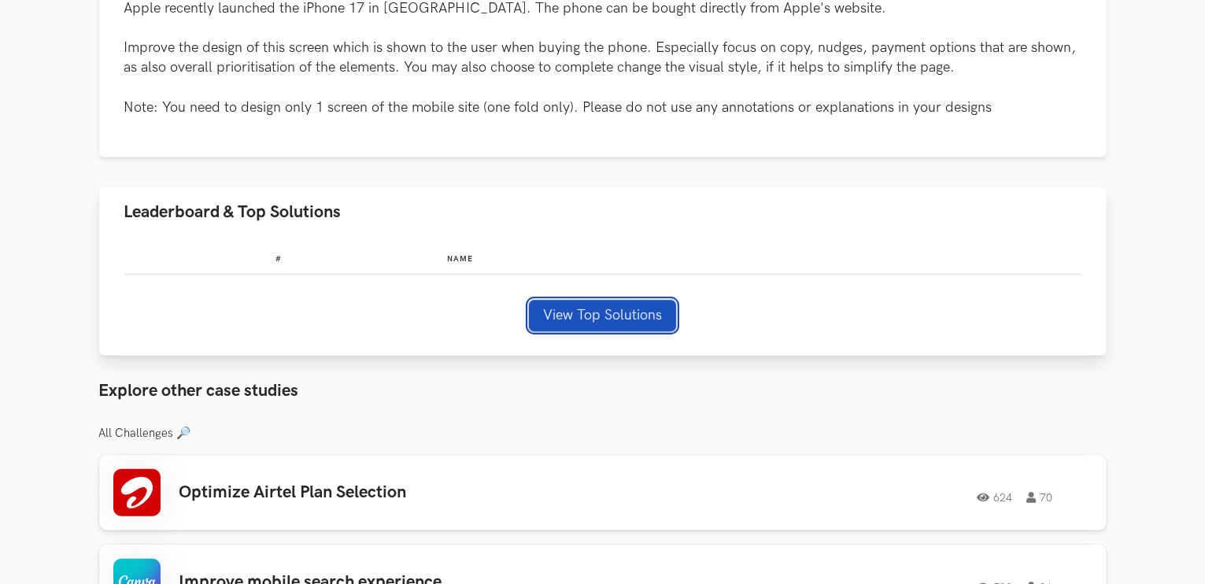
click at [568, 311] on button "View Top Solutions" at bounding box center [602, 315] width 147 height 31
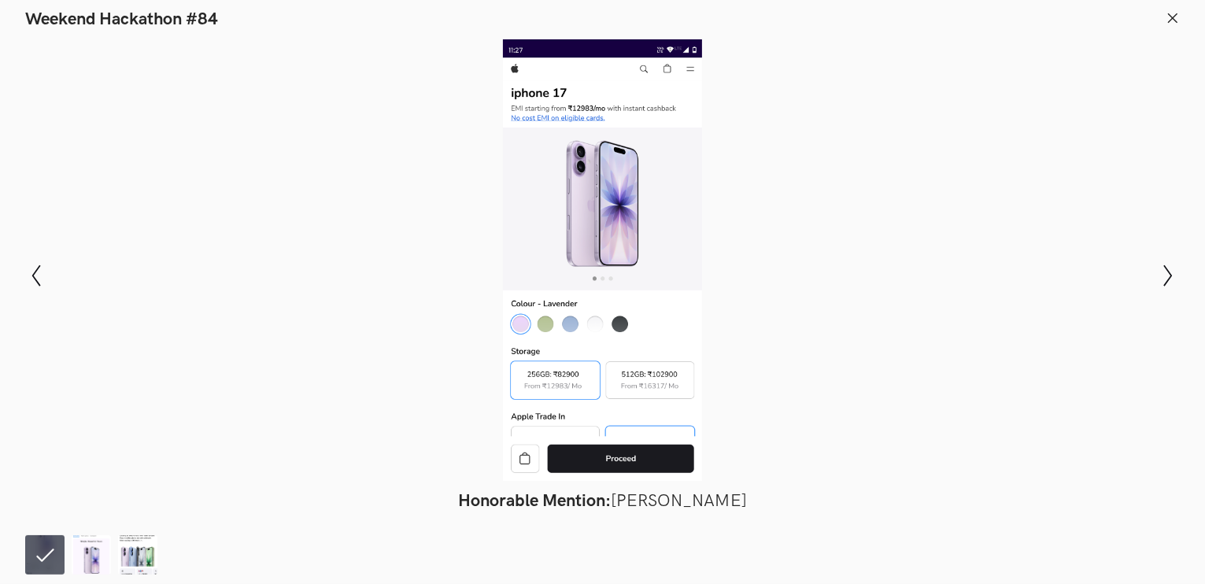
scroll to position [970, 0]
click at [94, 551] on img at bounding box center [91, 554] width 39 height 39
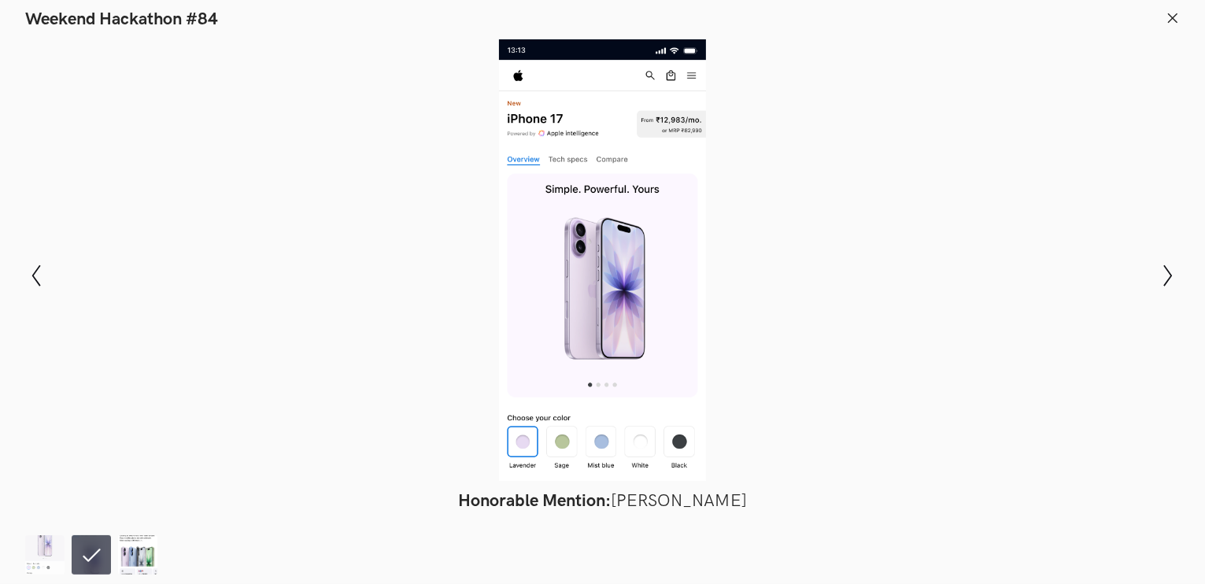
click at [141, 547] on img at bounding box center [137, 554] width 39 height 39
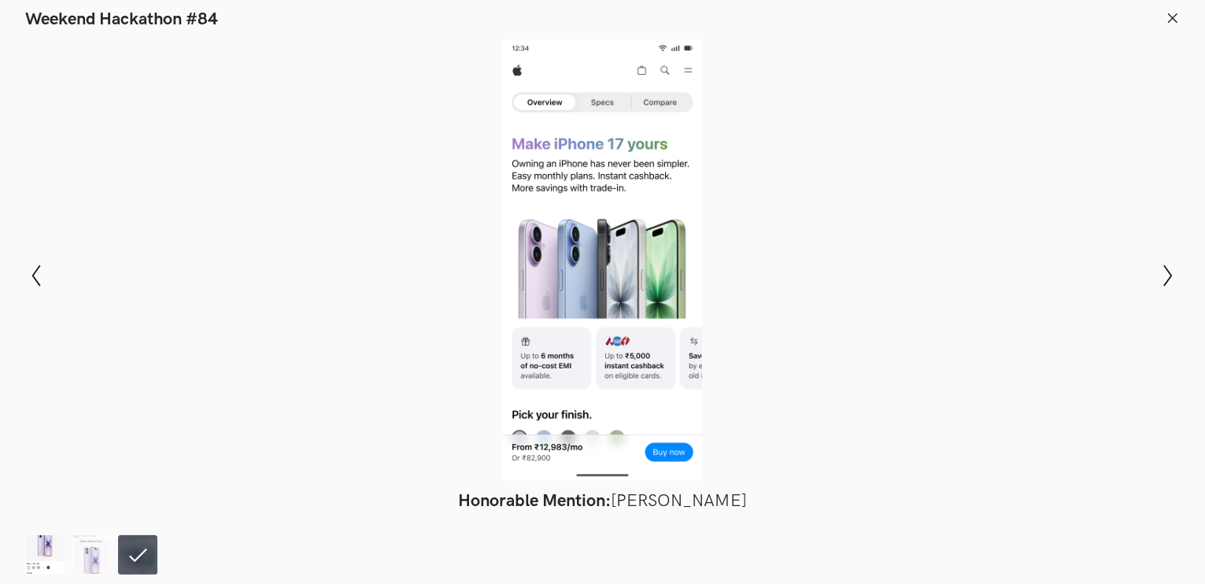
click at [52, 557] on img at bounding box center [44, 554] width 39 height 39
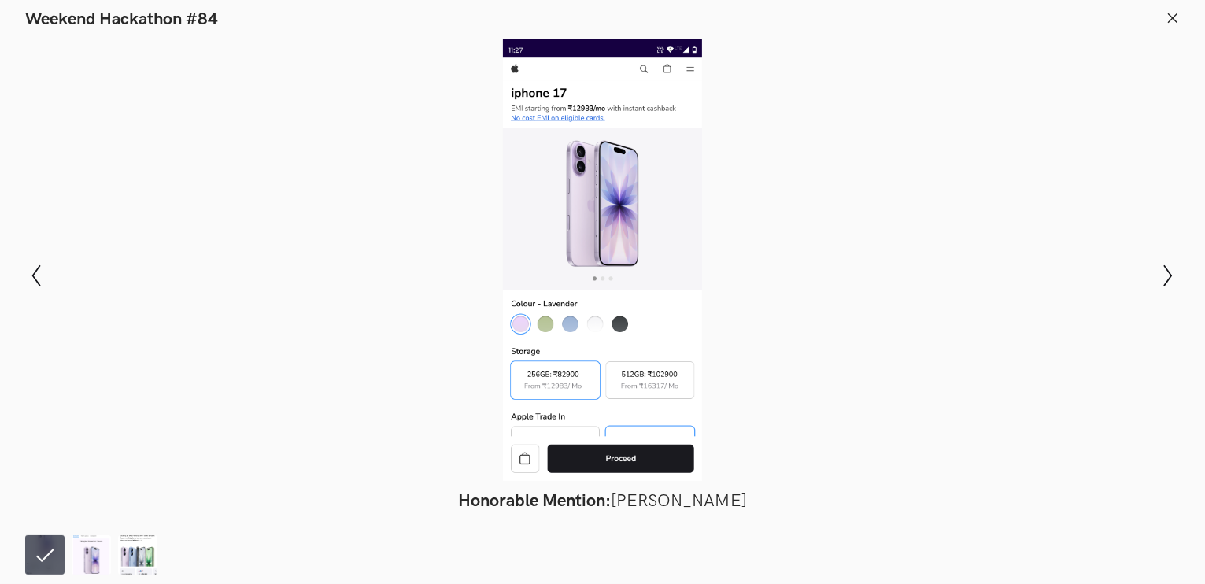
click at [1167, 24] on icon at bounding box center [1173, 18] width 14 height 14
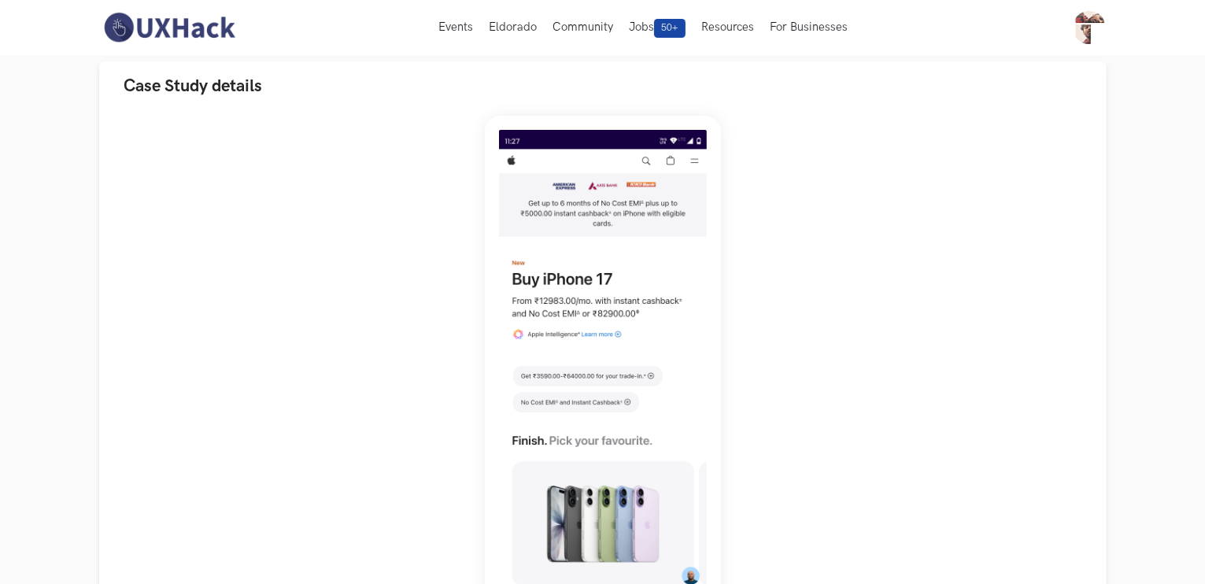
scroll to position [0, 0]
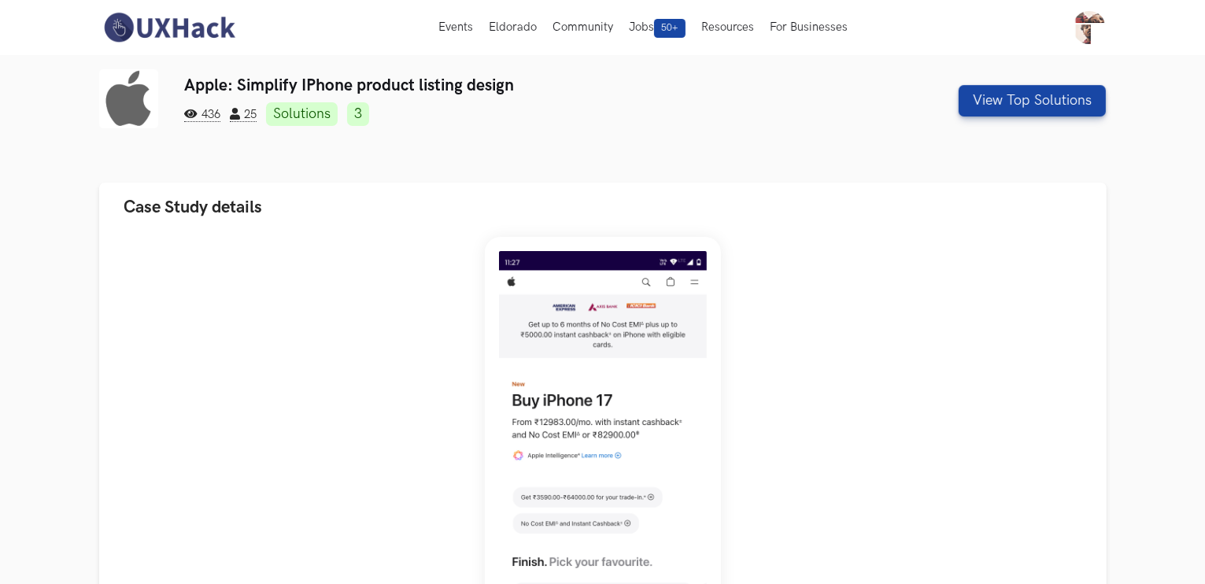
click at [979, 125] on div "Apple: Simplify IPhone product listing design 436 25 Solutions 3 View Top Solut…" at bounding box center [603, 100] width 1008 height 63
click at [993, 93] on button "View Top Solutions" at bounding box center [1032, 100] width 147 height 31
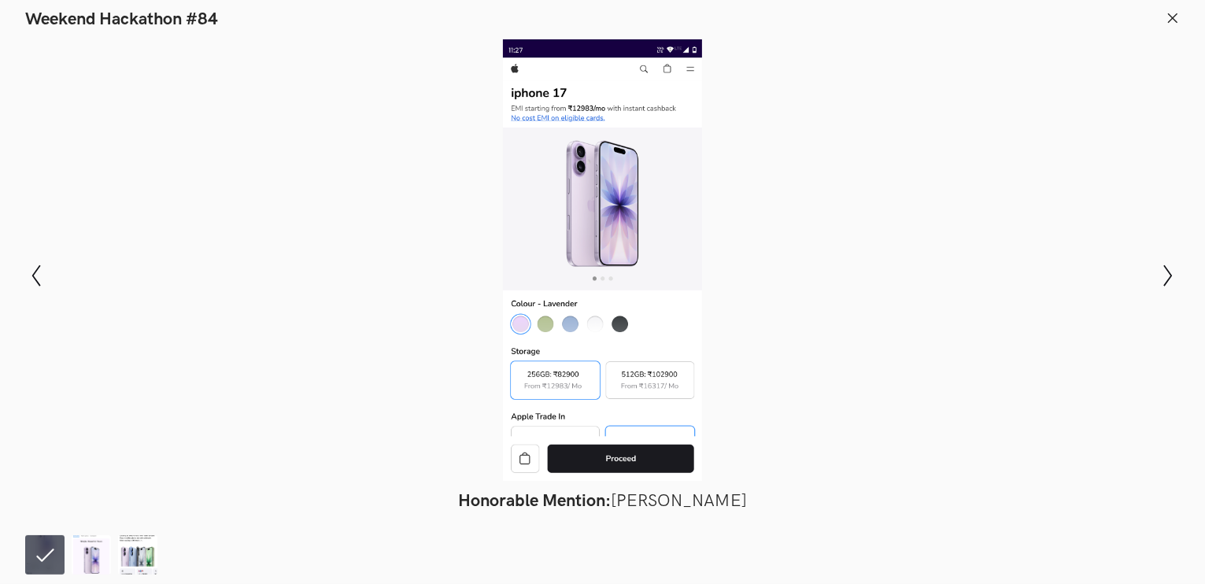
scroll to position [91, 0]
click at [1174, 27] on button at bounding box center [1173, 20] width 14 height 18
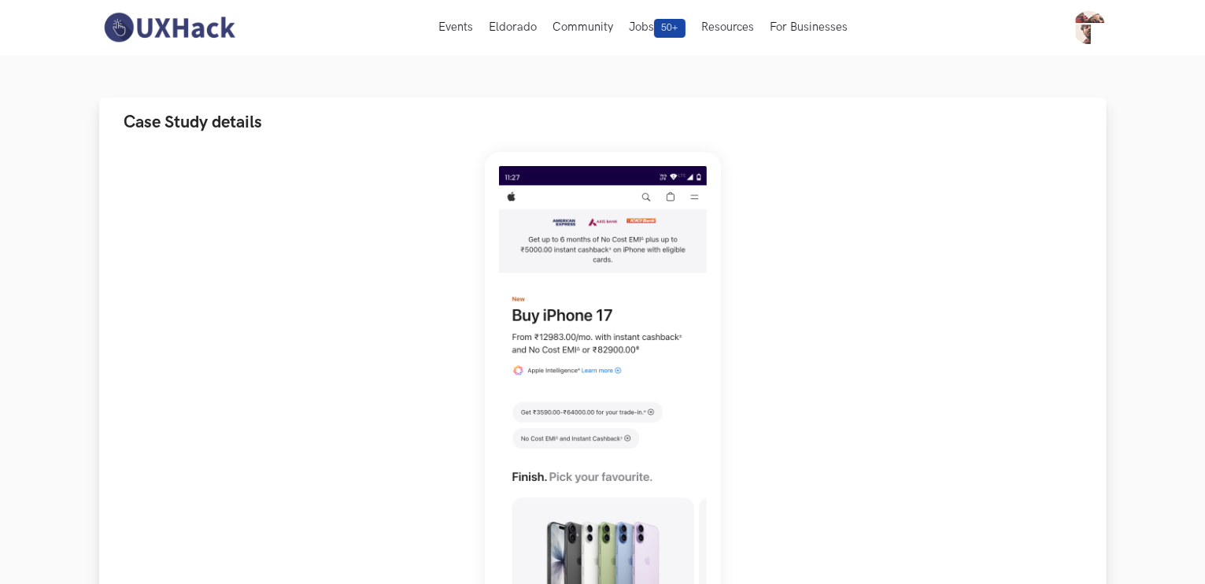
scroll to position [0, 0]
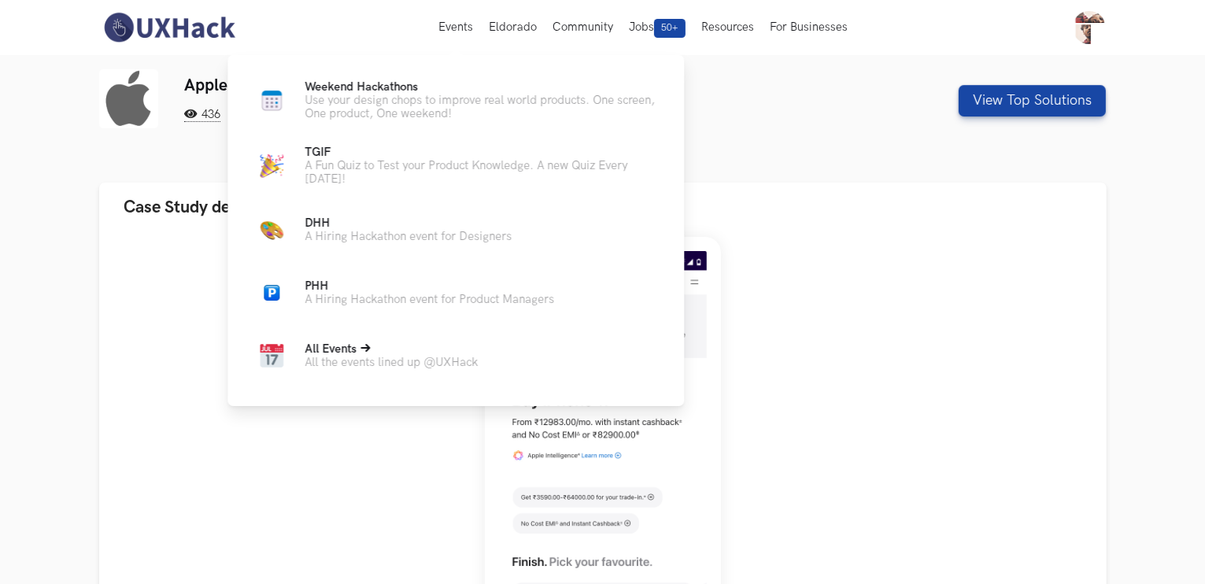
click at [380, 356] on p "All Events" at bounding box center [391, 348] width 173 height 13
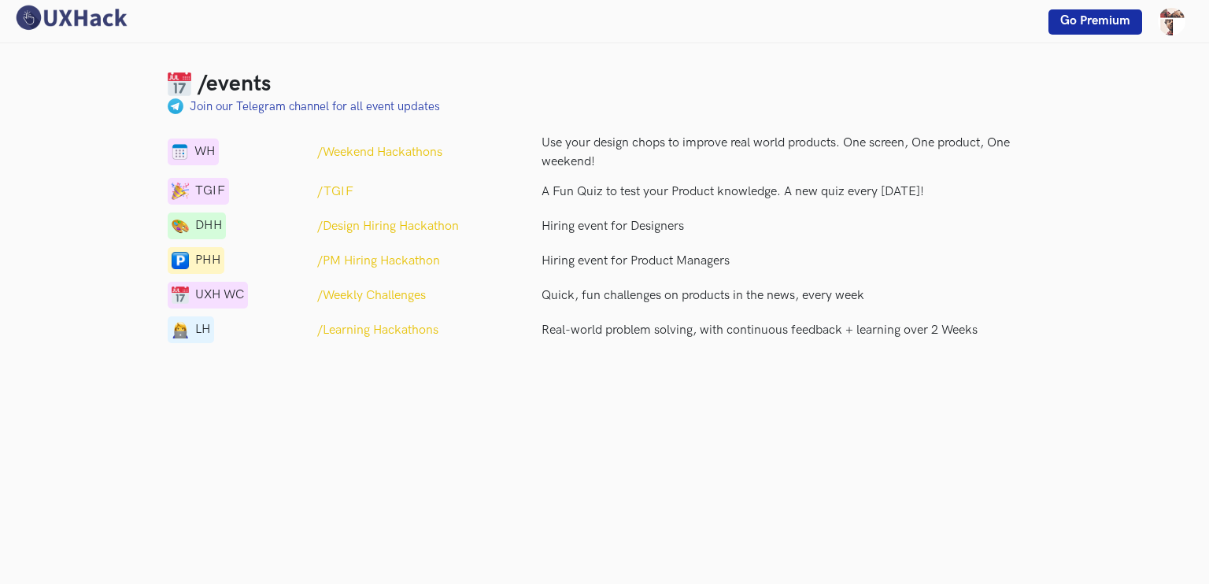
click at [437, 399] on div "/events Join our Telegram channel for all event updates WH /Weekend Hackathons …" at bounding box center [604, 292] width 1209 height 584
click at [405, 154] on p "/Weekend Hackathons" at bounding box center [379, 152] width 125 height 19
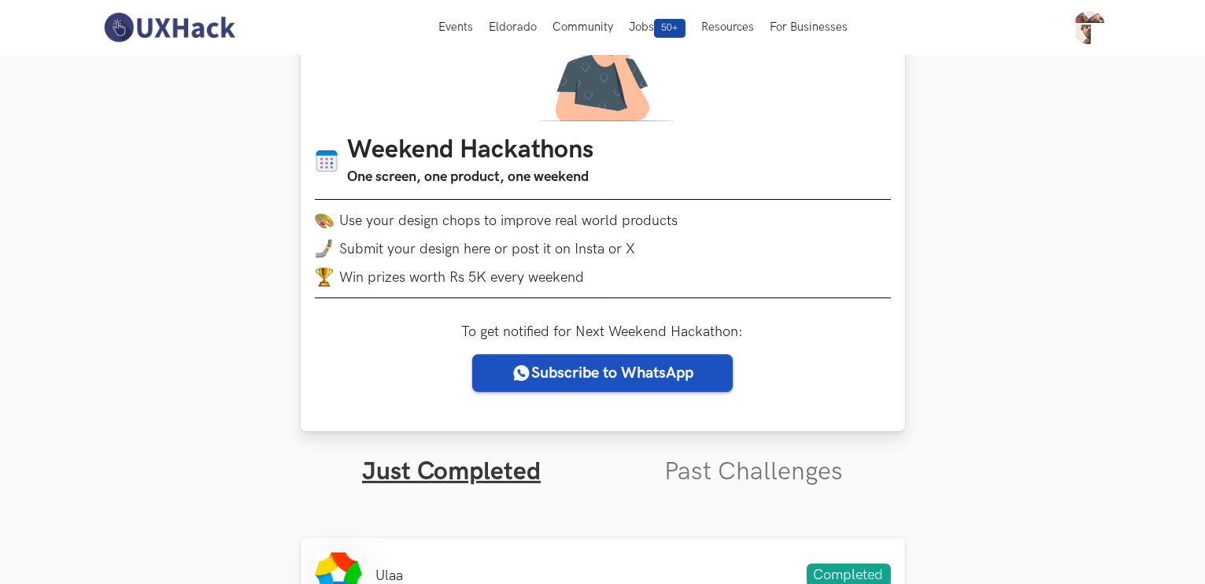
scroll to position [120, 0]
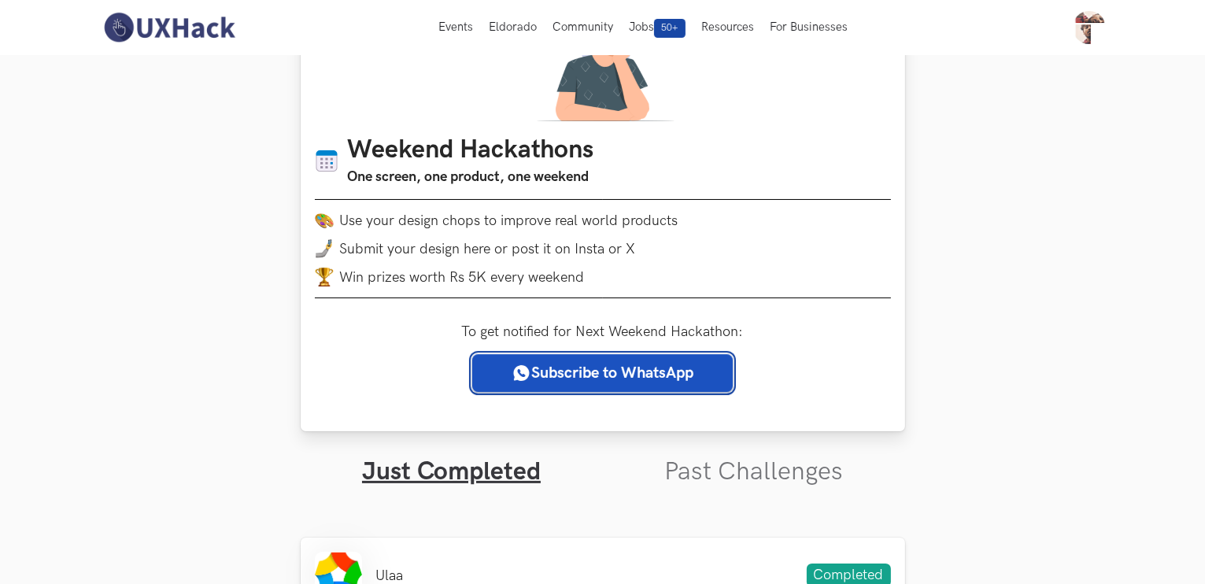
click at [609, 374] on link "Subscribe to WhatsApp" at bounding box center [602, 373] width 261 height 38
